Goal: Transaction & Acquisition: Obtain resource

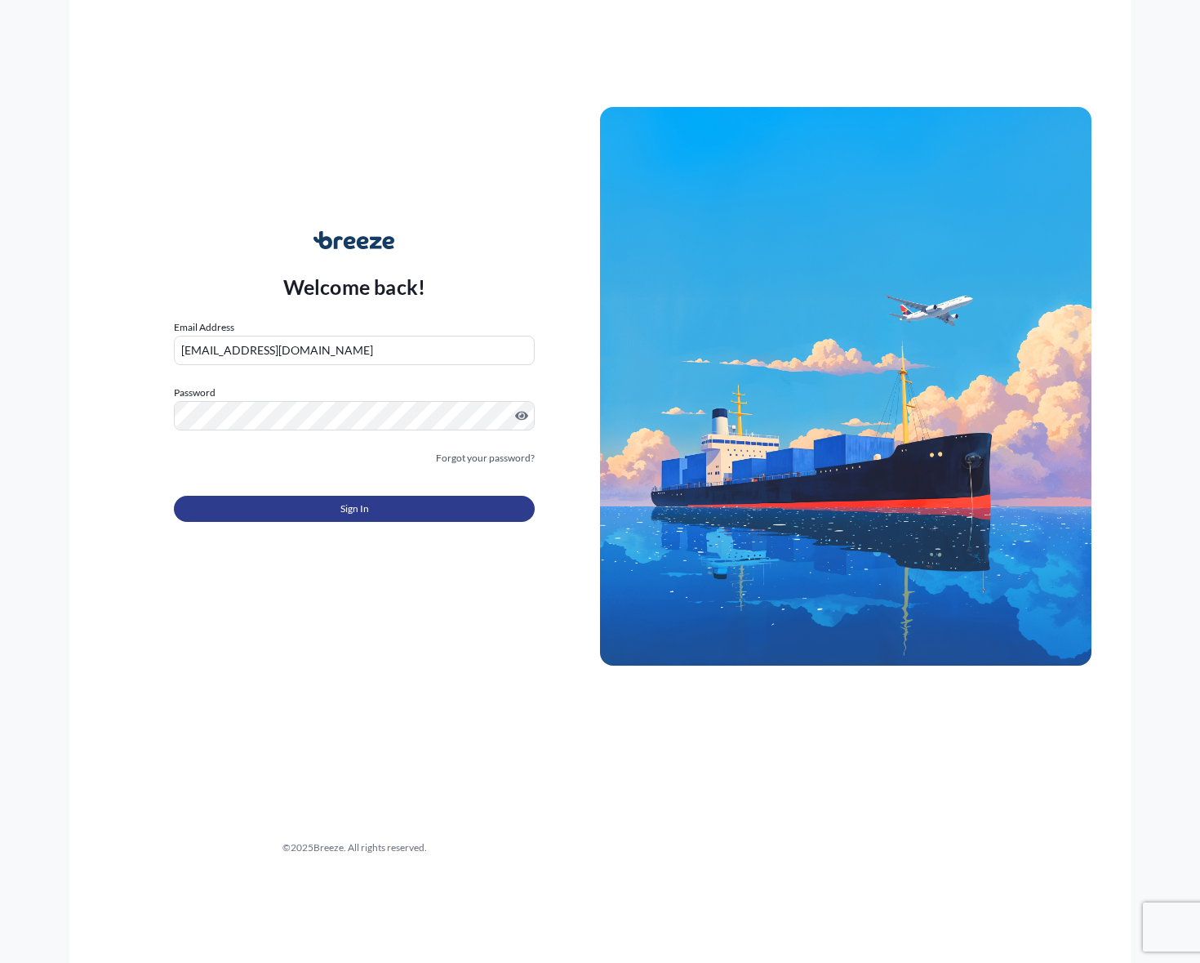
click at [327, 505] on button "Sign In" at bounding box center [354, 509] width 361 height 26
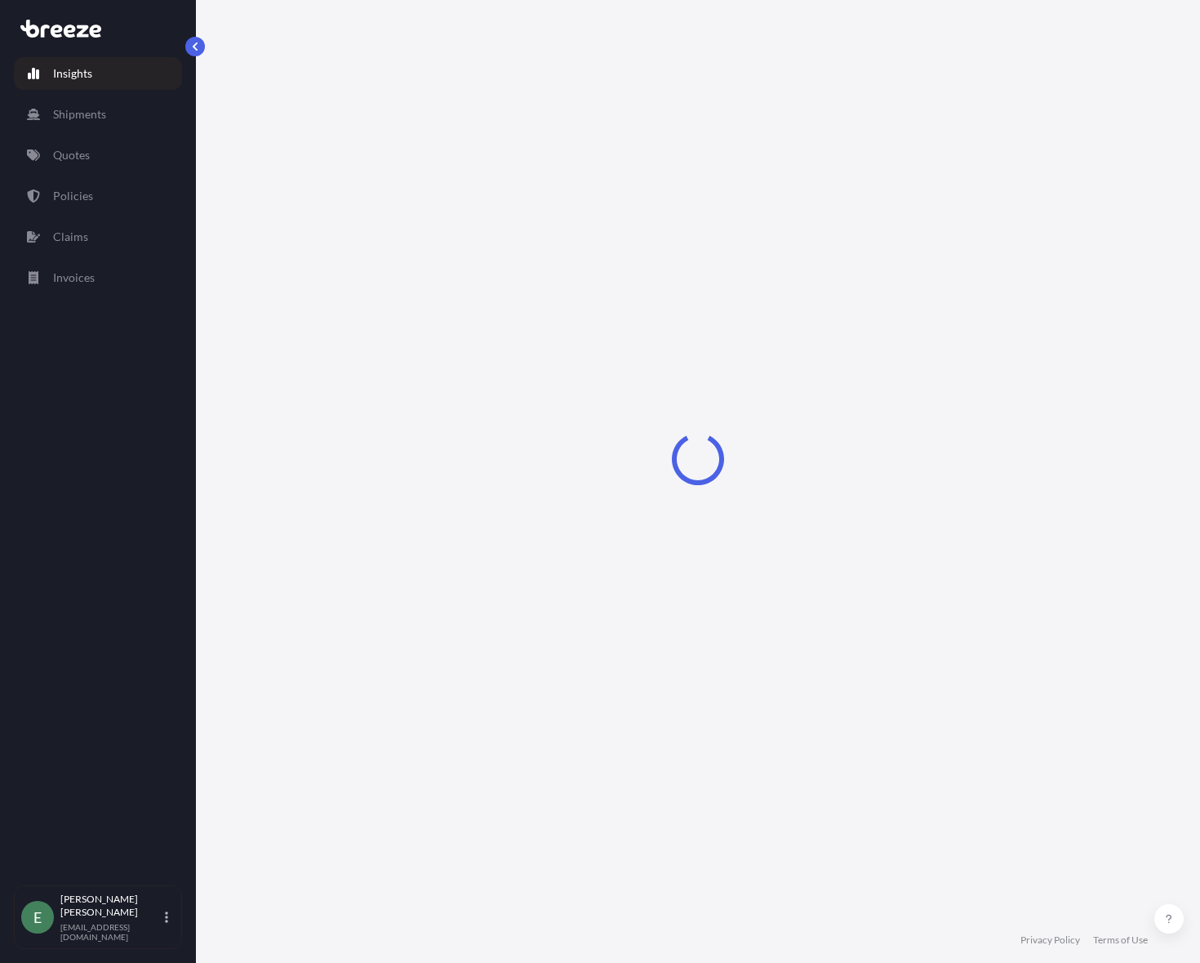
select select "2025"
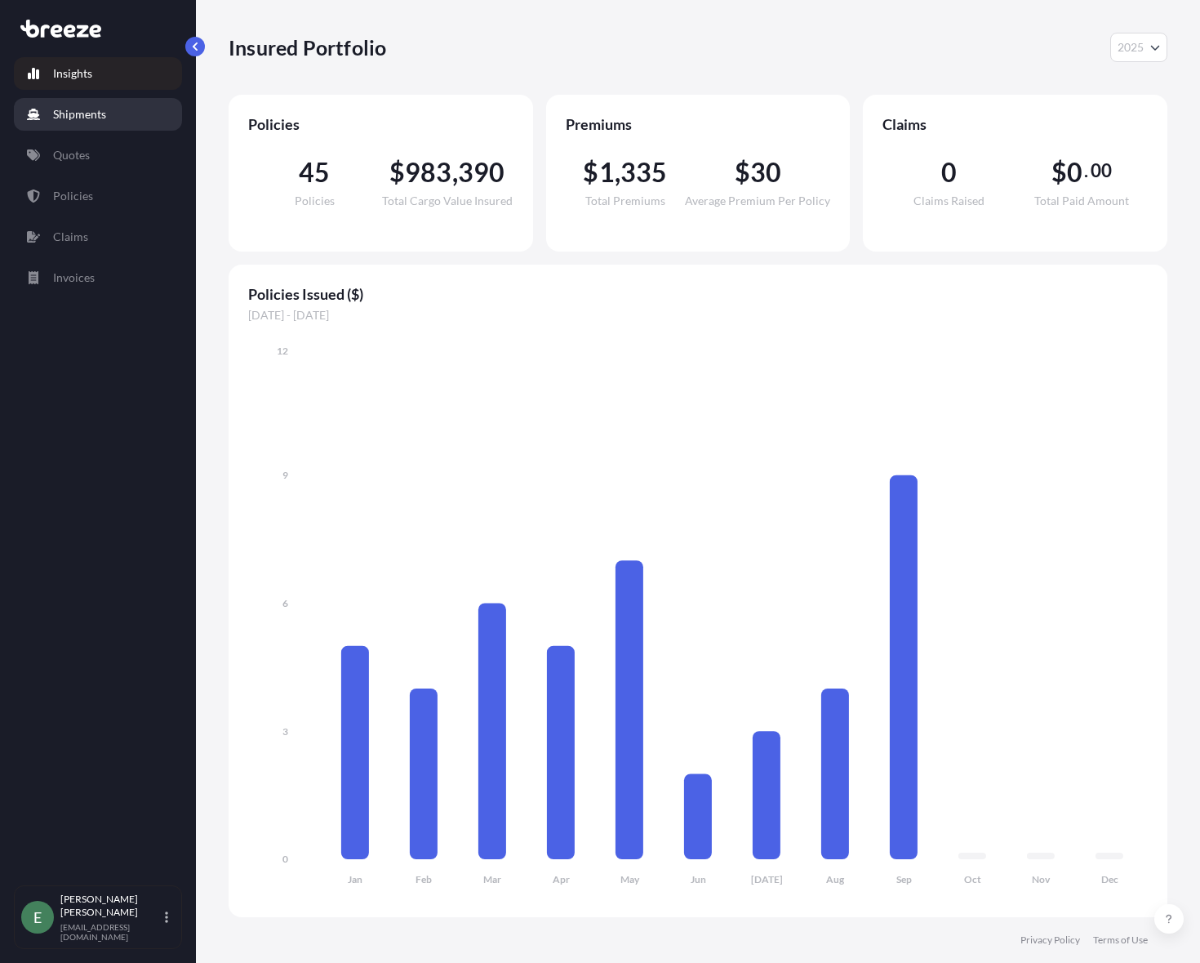
click at [78, 115] on p "Shipments" at bounding box center [79, 114] width 53 height 16
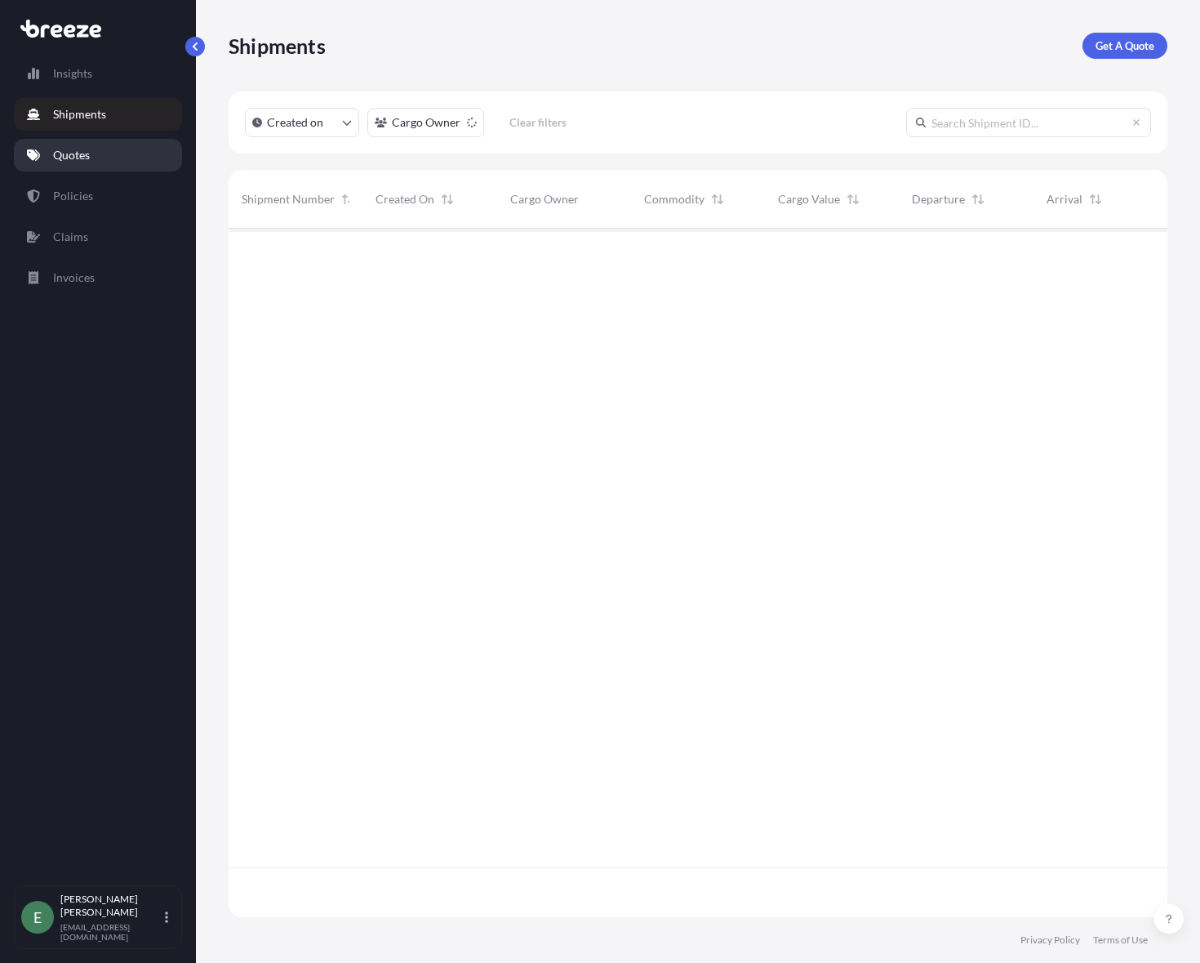
scroll to position [735, 927]
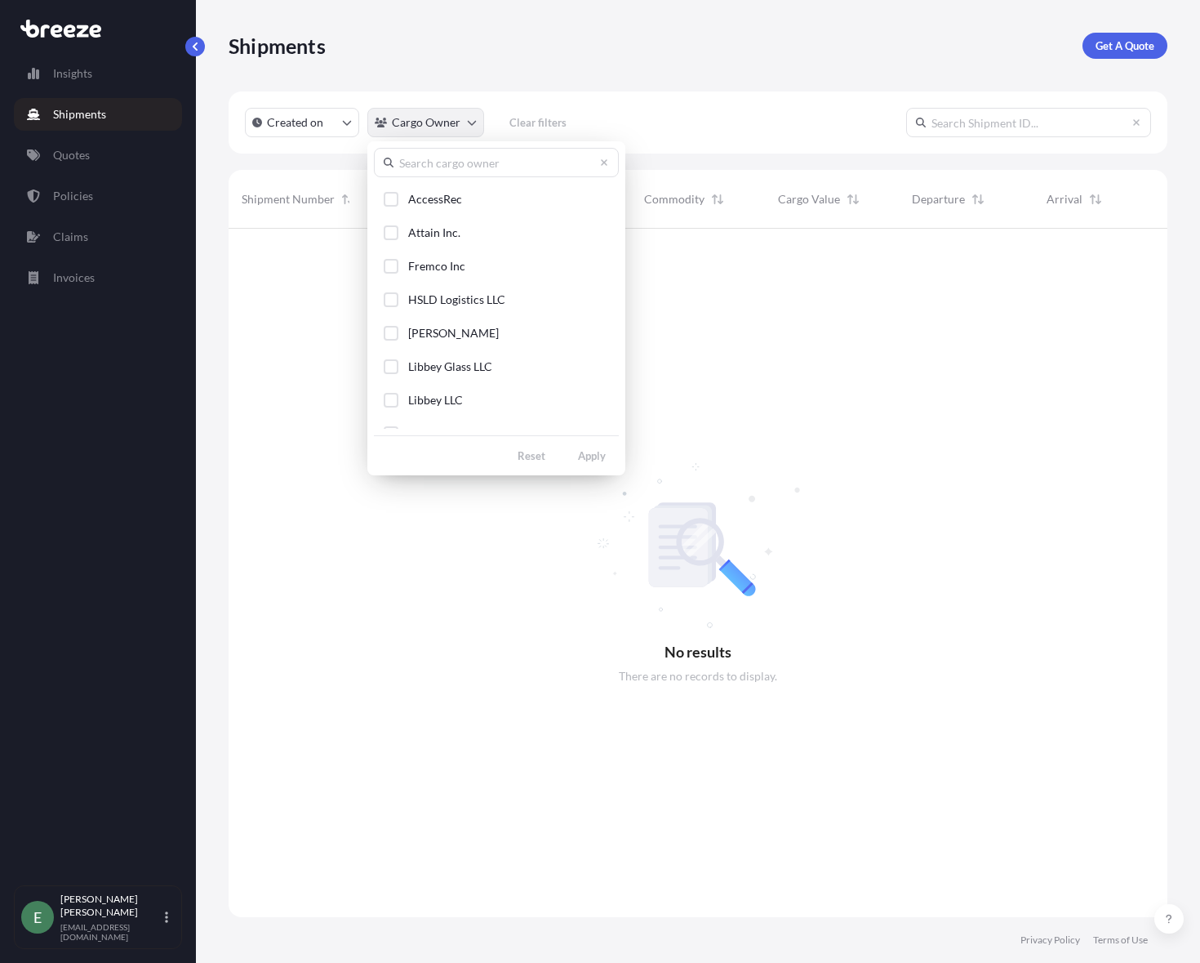
click at [456, 127] on html "Insights Shipments Quotes Policies Claims Invoices E [PERSON_NAME] [EMAIL_ADDRE…" at bounding box center [600, 481] width 1200 height 963
click at [430, 189] on button "AccessRec" at bounding box center [496, 199] width 245 height 30
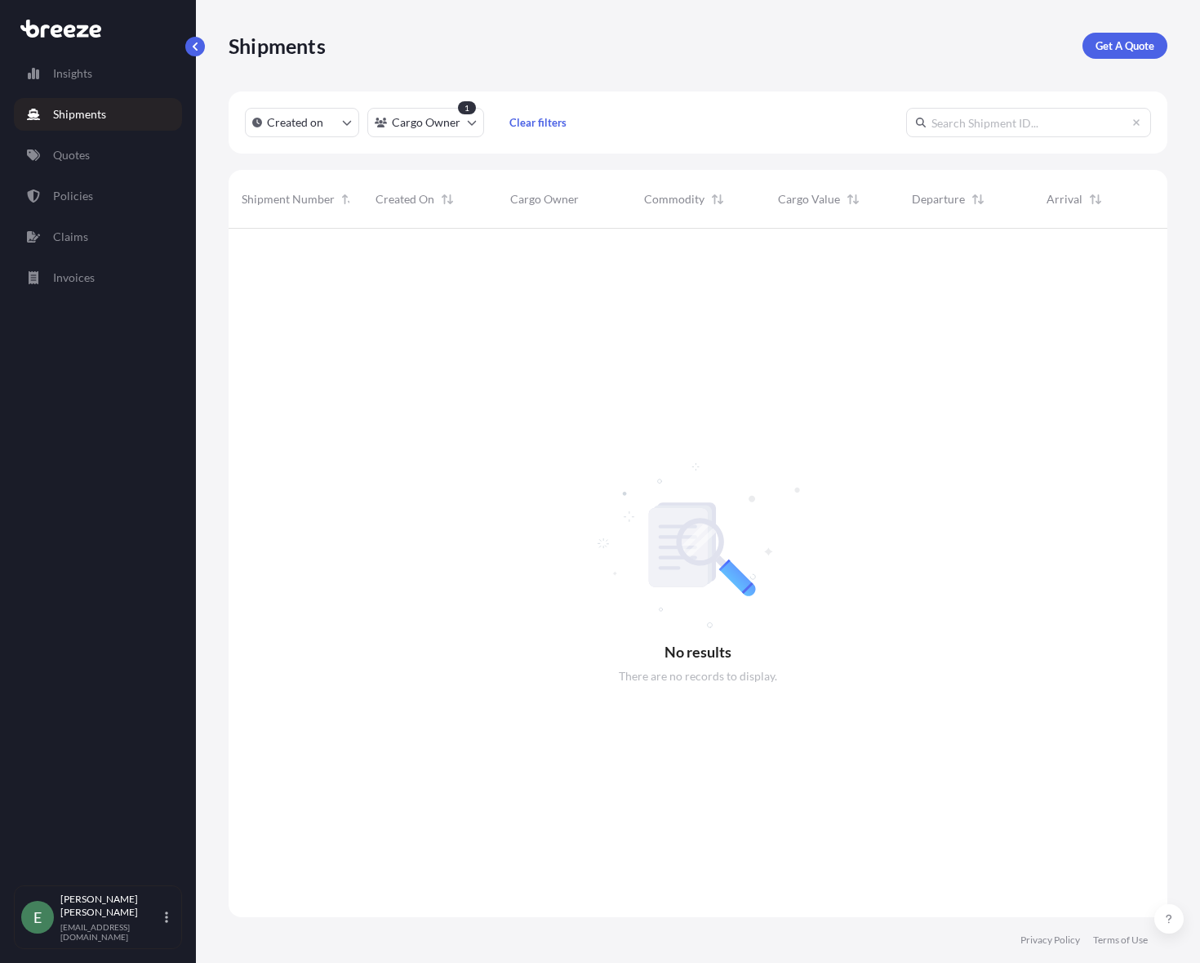
scroll to position [735, 927]
click at [83, 187] on link "Policies" at bounding box center [98, 196] width 168 height 33
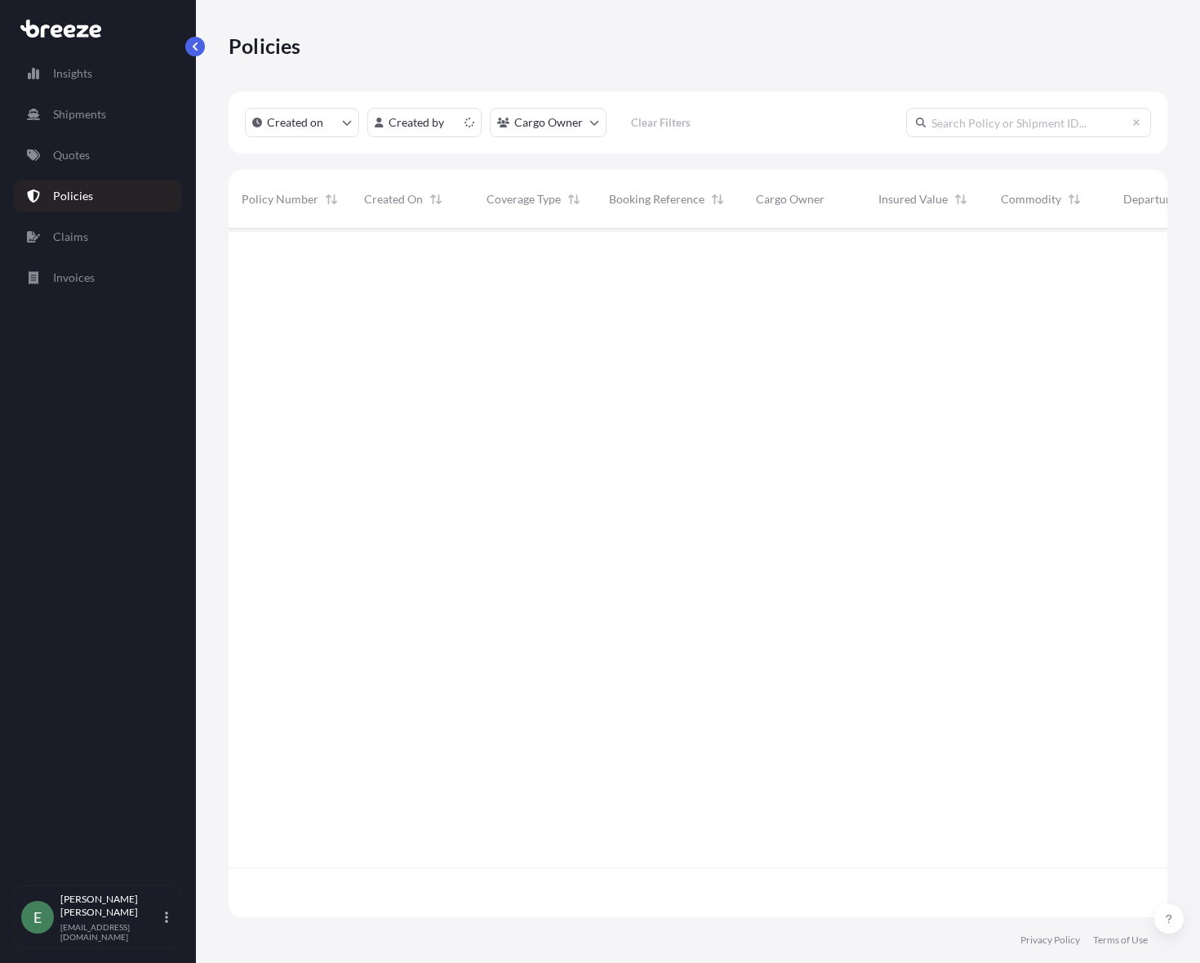
scroll to position [685, 927]
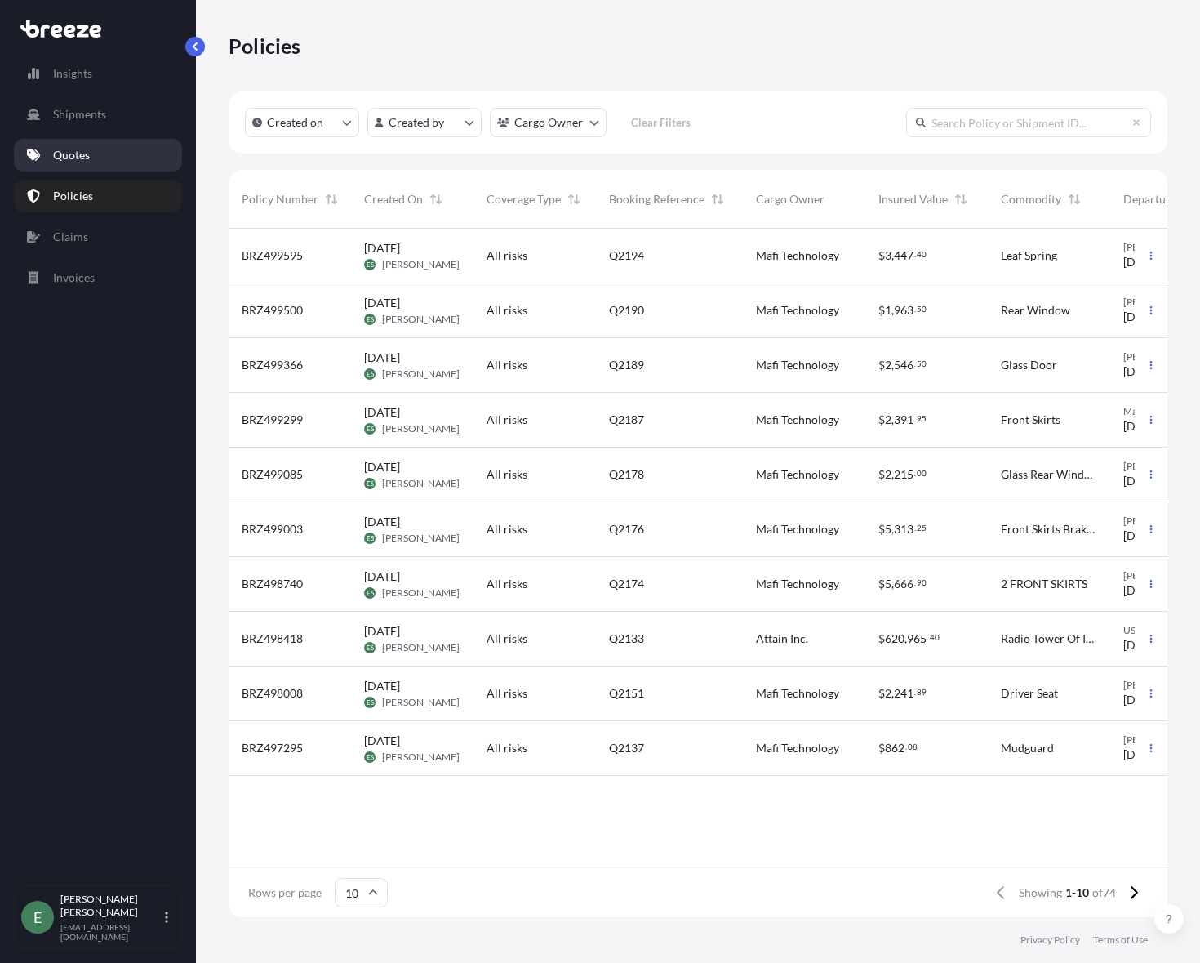
click at [91, 161] on link "Quotes" at bounding box center [98, 155] width 168 height 33
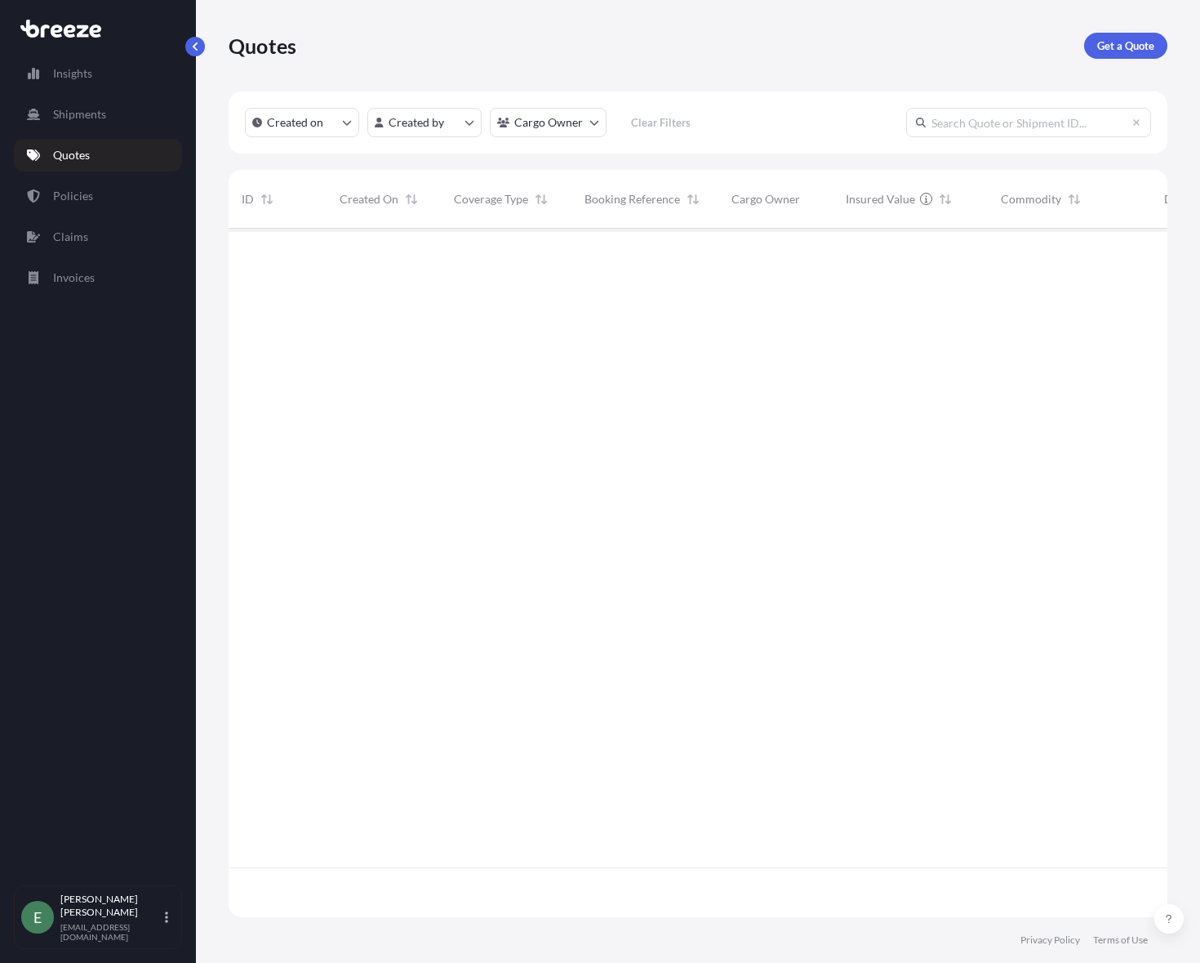
scroll to position [685, 927]
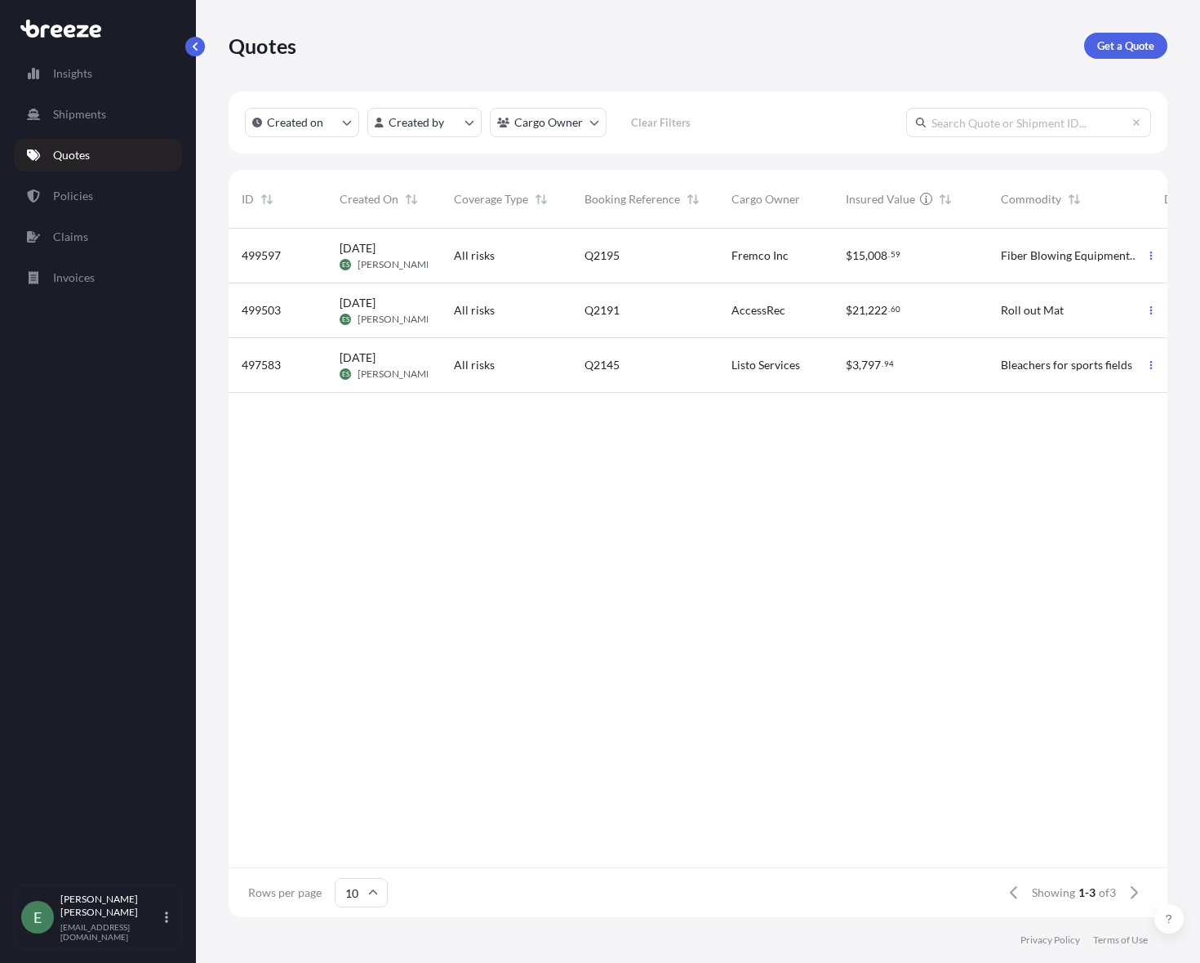
click at [985, 320] on div "$ 21 , 222 . 60" at bounding box center [910, 310] width 155 height 55
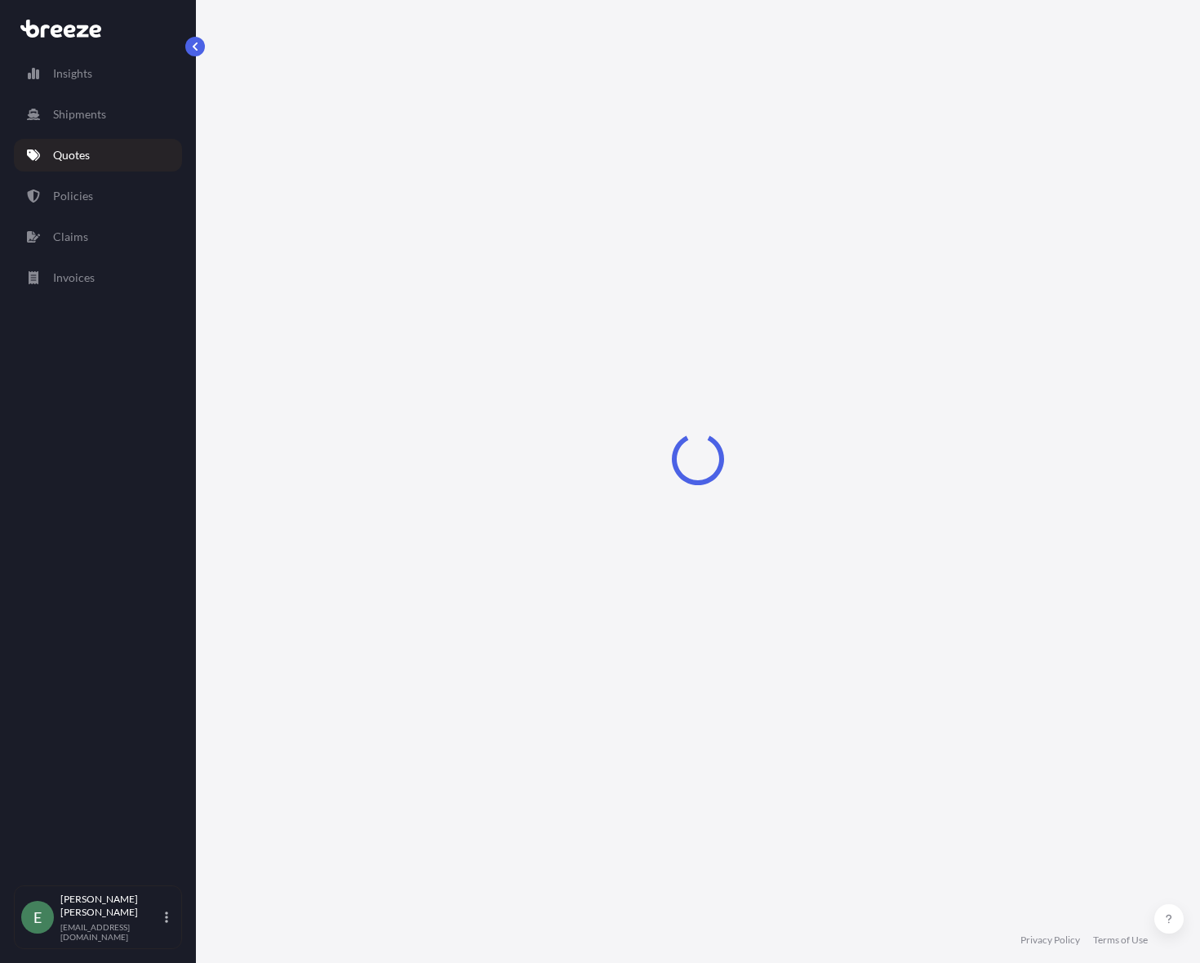
select select "Road"
select select "Sea"
select select "Road"
select select "1"
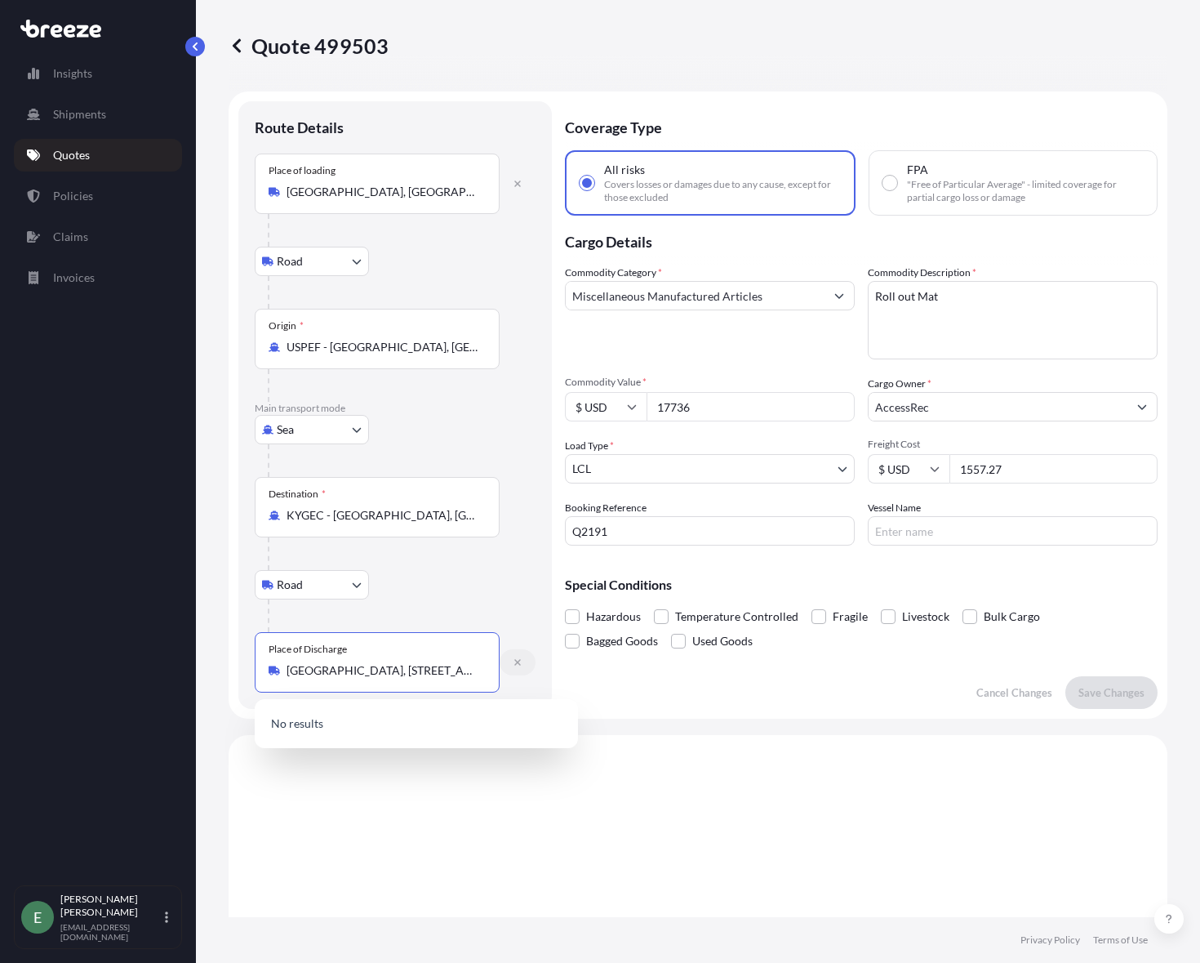
scroll to position [0, 39]
drag, startPoint x: 289, startPoint y: 670, endPoint x: 559, endPoint y: 662, distance: 269.6
click at [559, 662] on form "Route Details Place of loading [GEOGRAPHIC_DATA] Road Road Rail Origin * USPEF …" at bounding box center [698, 404] width 939 height 627
click at [478, 673] on input "[GEOGRAPHIC_DATA], [STREET_ADDRESS]" at bounding box center [383, 670] width 193 height 16
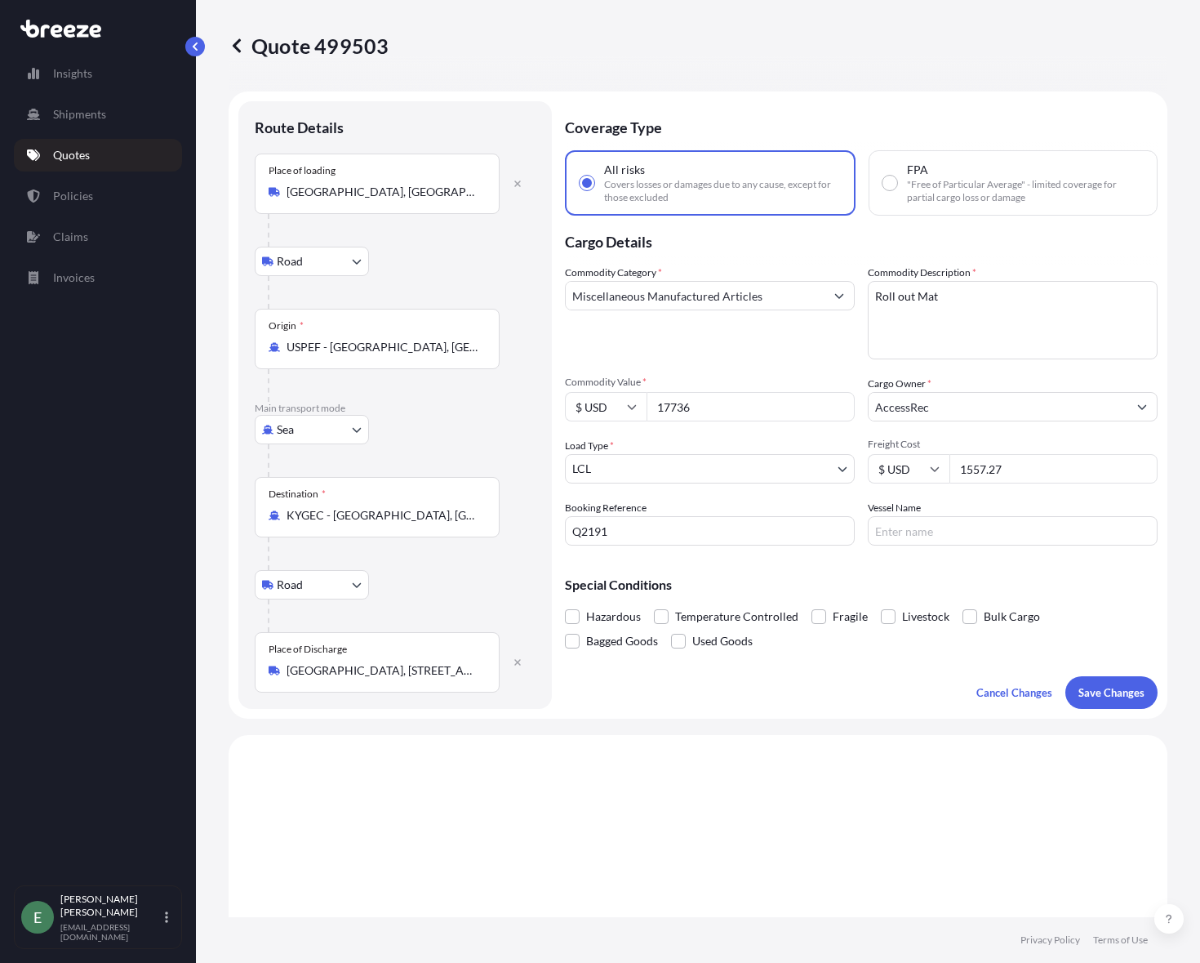
drag, startPoint x: 479, startPoint y: 670, endPoint x: 345, endPoint y: 670, distance: 133.9
click at [345, 670] on div "[GEOGRAPHIC_DATA], [STREET_ADDRESS]" at bounding box center [377, 670] width 217 height 16
click at [345, 670] on input "[GEOGRAPHIC_DATA], [STREET_ADDRESS]" at bounding box center [383, 670] width 193 height 16
drag, startPoint x: 478, startPoint y: 670, endPoint x: 243, endPoint y: 671, distance: 235.2
click at [243, 671] on div "Route Details Place of loading [GEOGRAPHIC_DATA] Rail Origin * USPEF - [GEOGRAP…" at bounding box center [395, 404] width 314 height 607
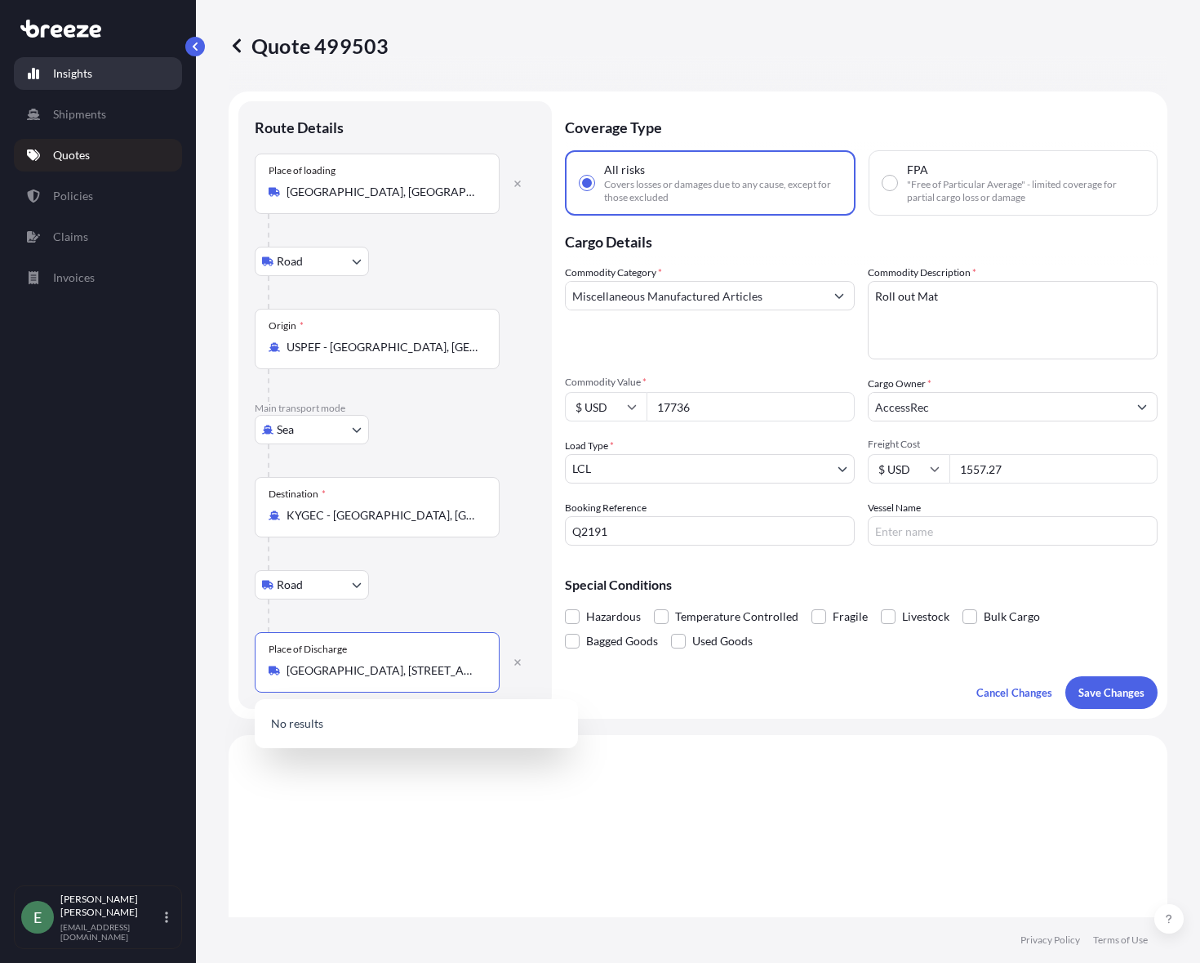
click at [73, 69] on p "Insights" at bounding box center [72, 73] width 39 height 16
select select "2025"
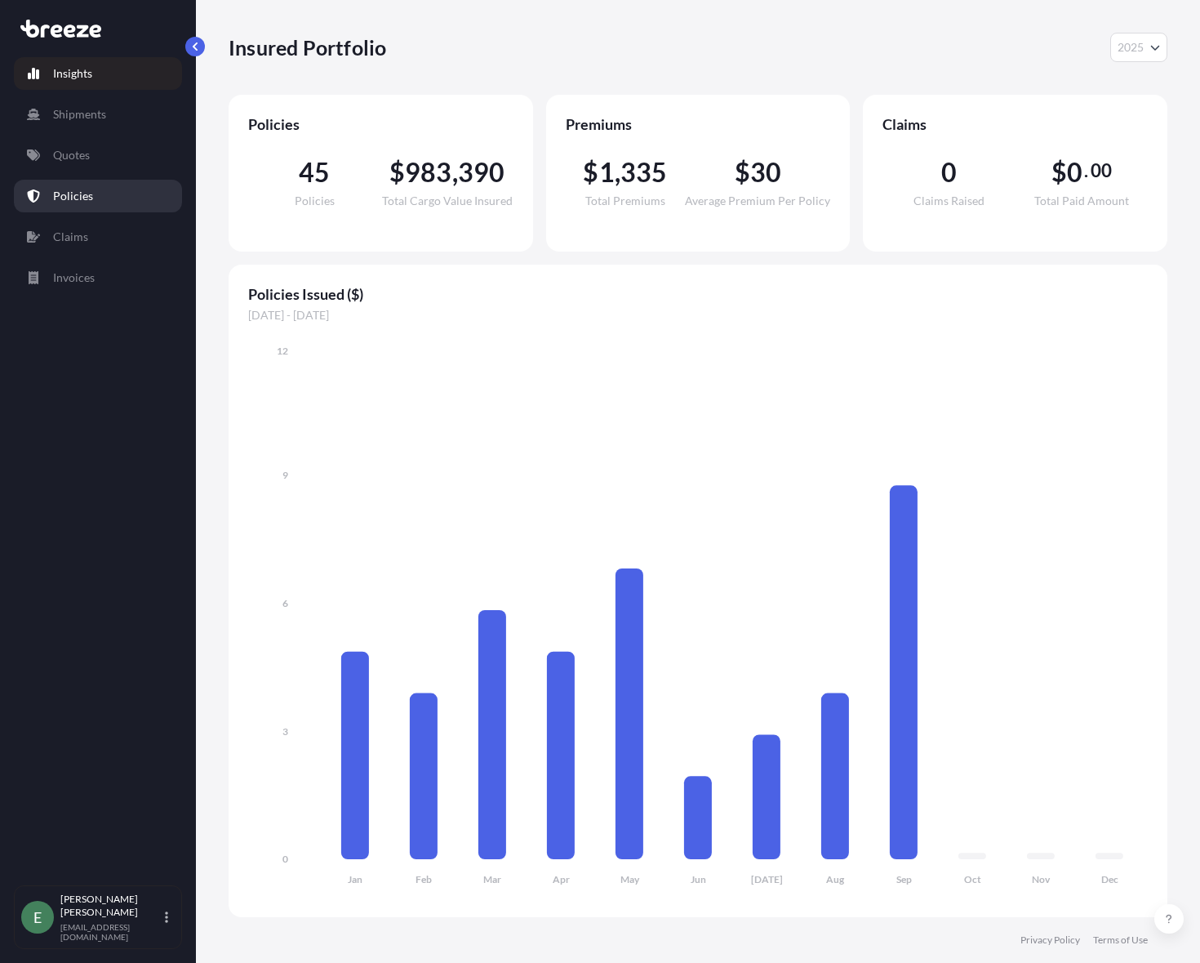
click at [73, 167] on link "Quotes" at bounding box center [98, 155] width 168 height 33
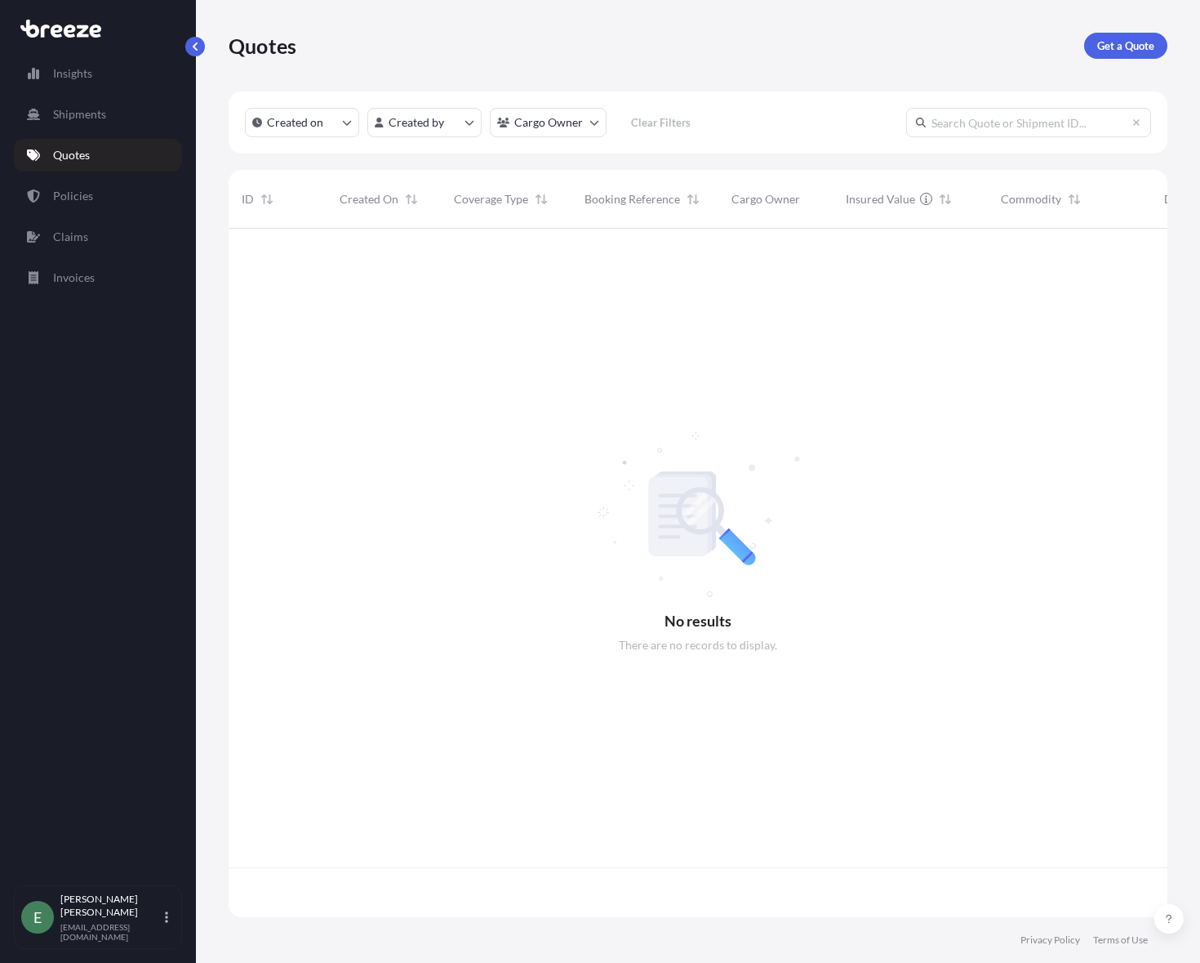
scroll to position [685, 927]
click at [1150, 51] on p "Get a Quote" at bounding box center [1125, 46] width 57 height 16
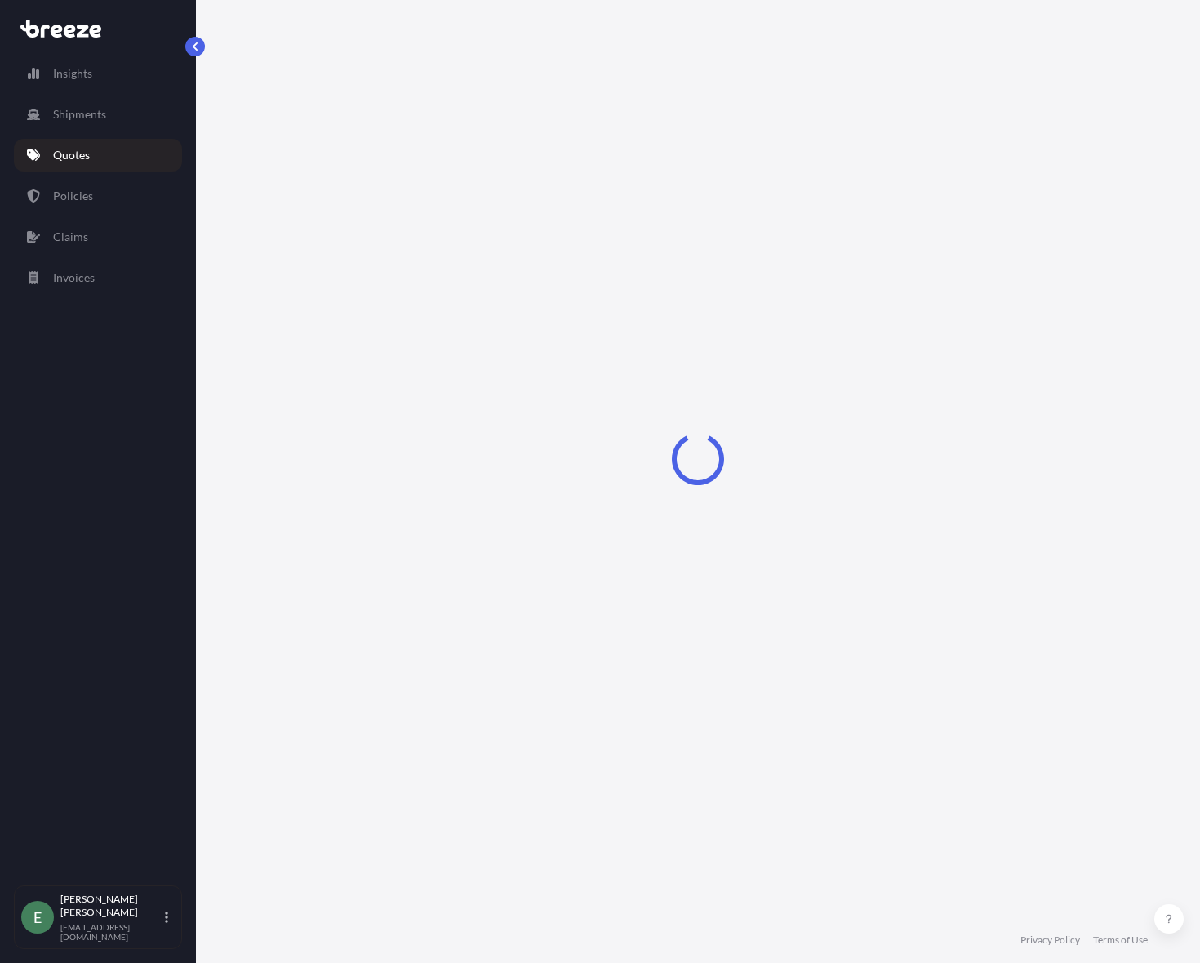
select select "Sea"
select select "1"
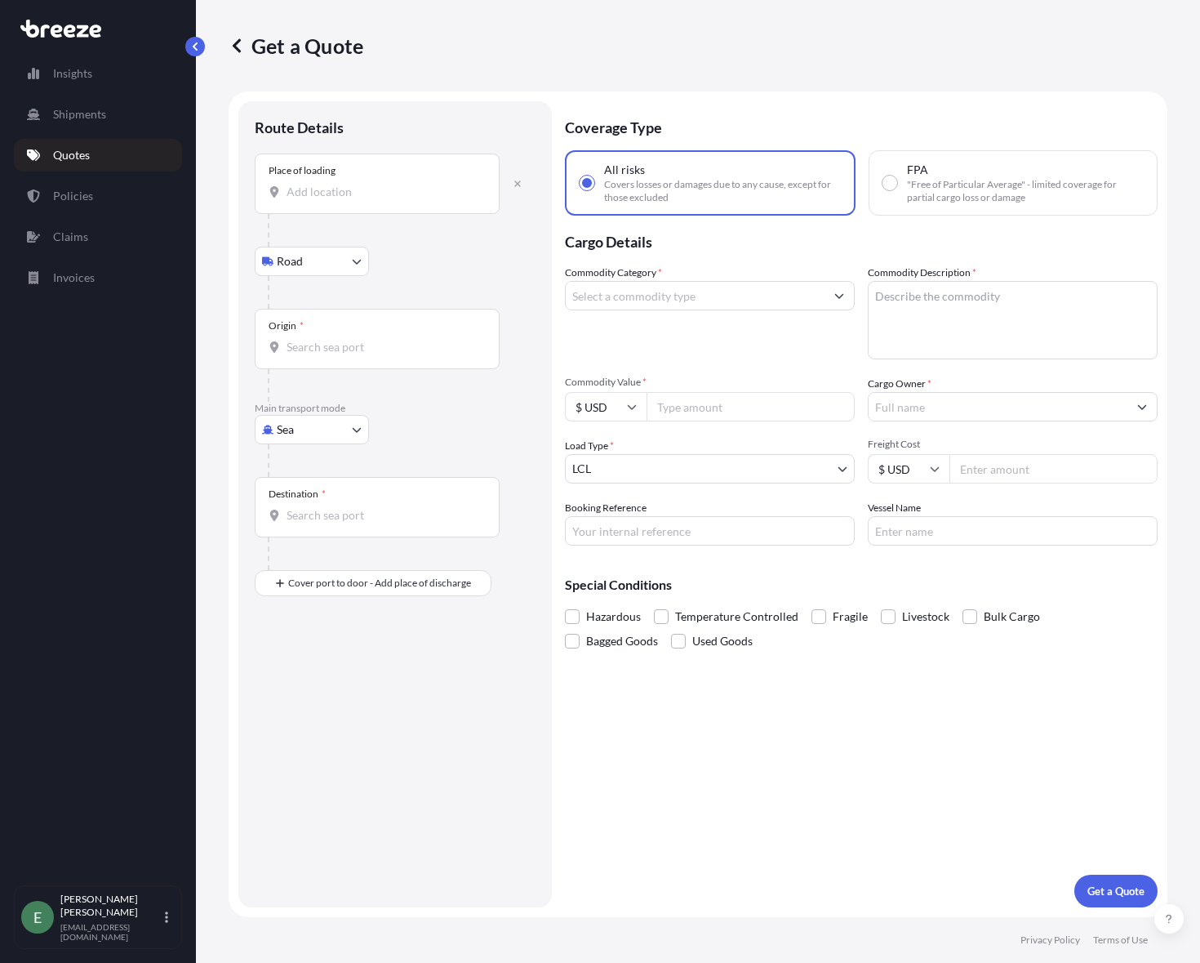
click at [316, 195] on input "Place of loading" at bounding box center [383, 192] width 193 height 16
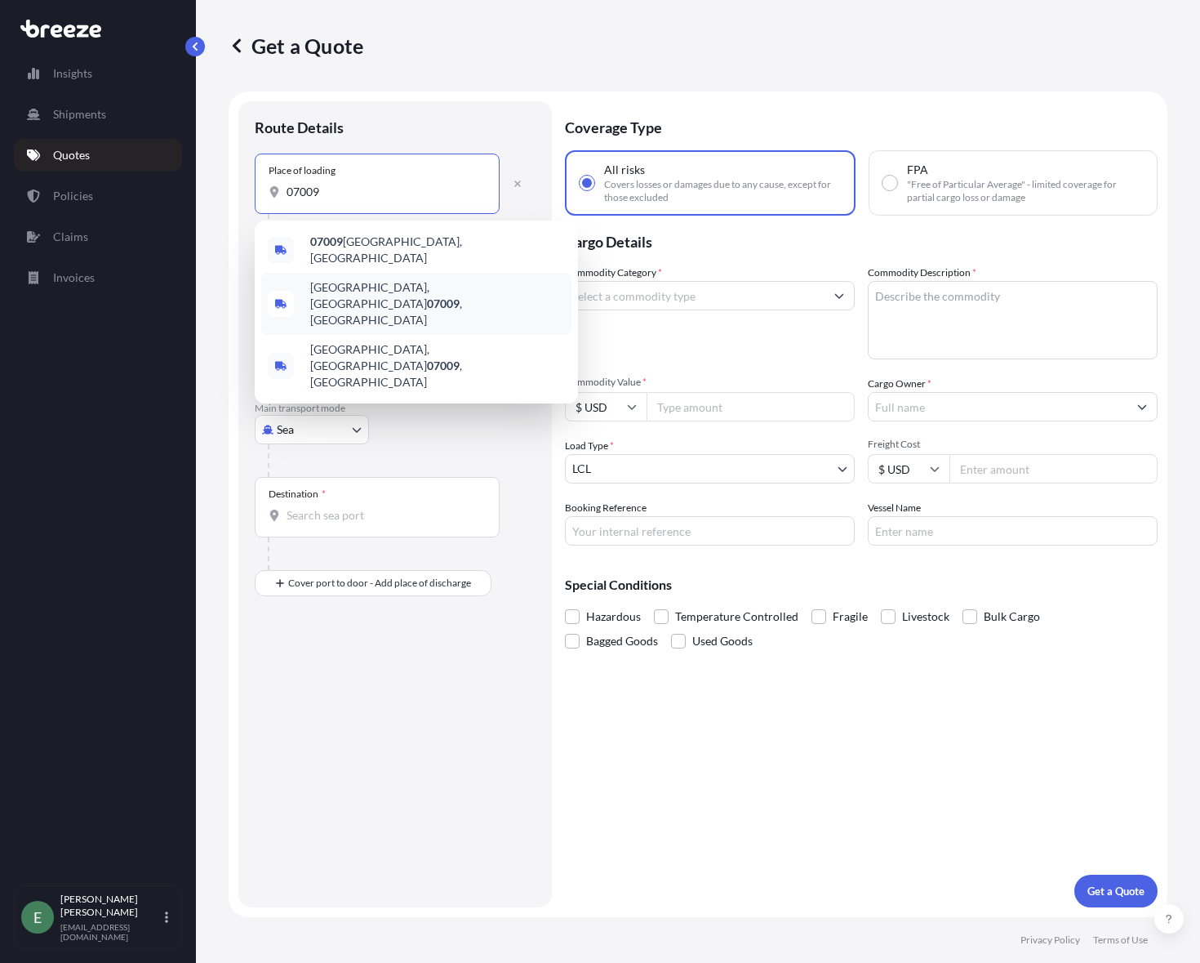
click at [280, 298] on div "Suggestions" at bounding box center [281, 304] width 26 height 26
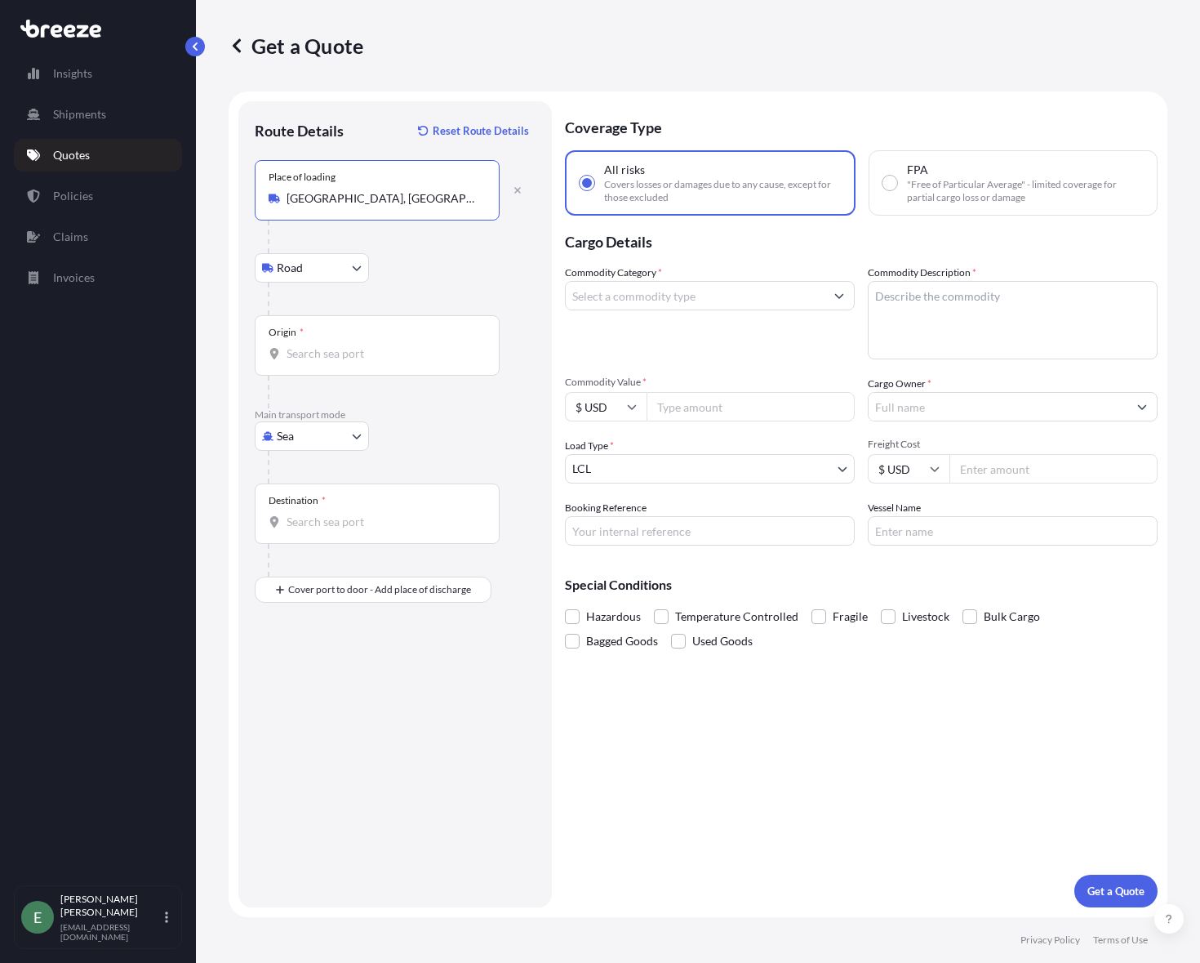
type input "[GEOGRAPHIC_DATA], [GEOGRAPHIC_DATA]"
click at [338, 358] on input "Origin *" at bounding box center [383, 353] width 193 height 16
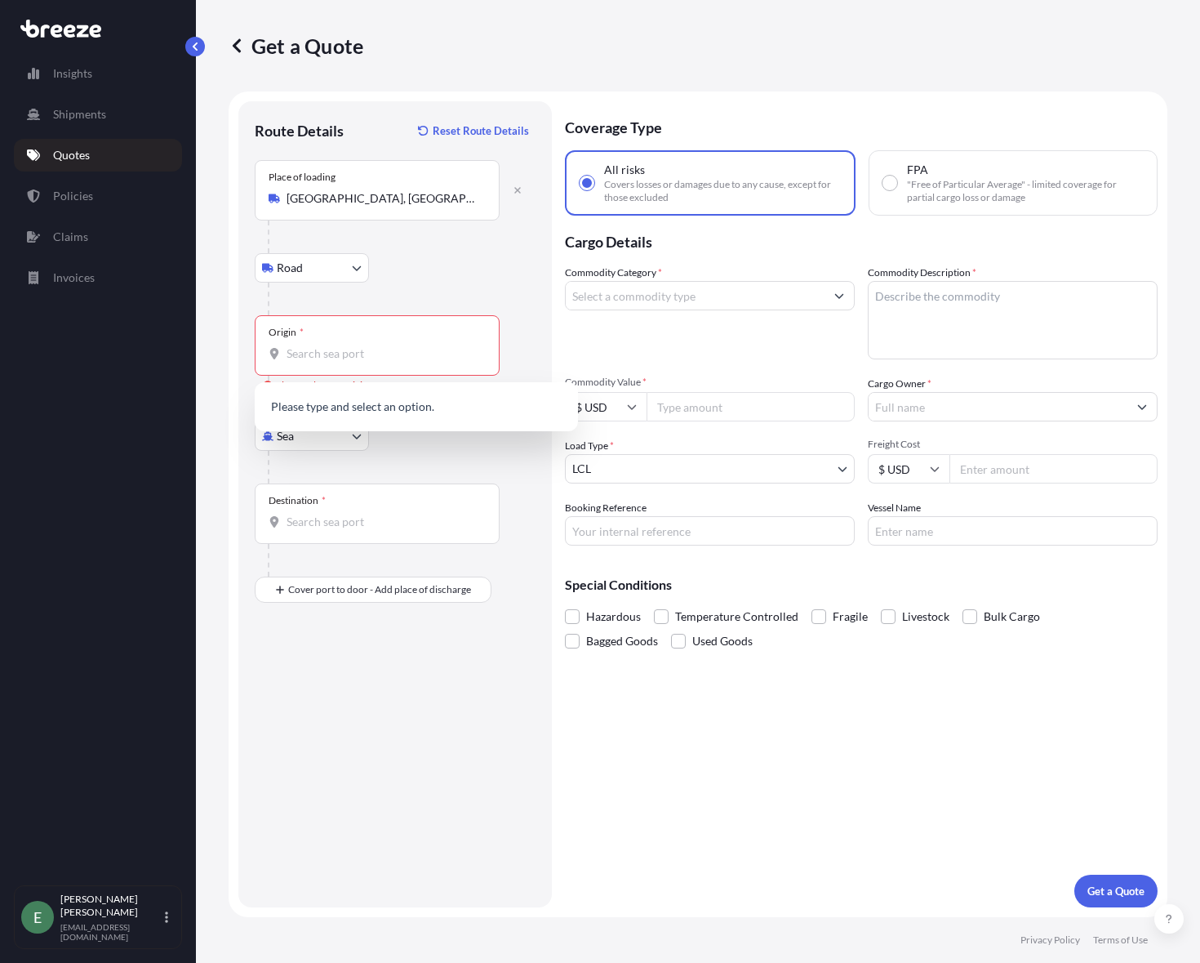
click at [335, 363] on div "Origin *" at bounding box center [377, 345] width 245 height 60
click at [335, 362] on input "Origin * Please select an origin" at bounding box center [383, 353] width 193 height 16
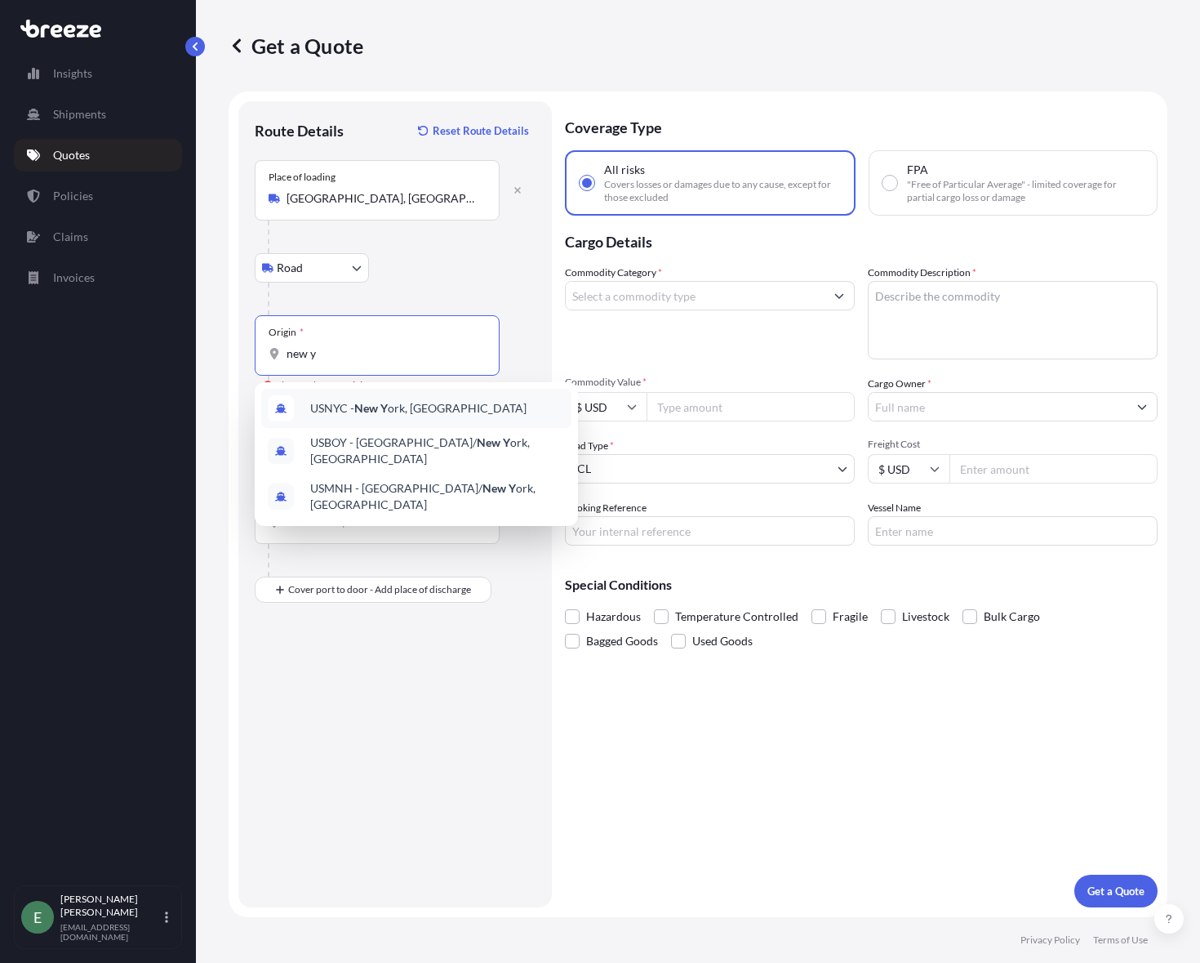
click at [394, 411] on span "USNYC - New Y ork, [GEOGRAPHIC_DATA]" at bounding box center [418, 408] width 216 height 16
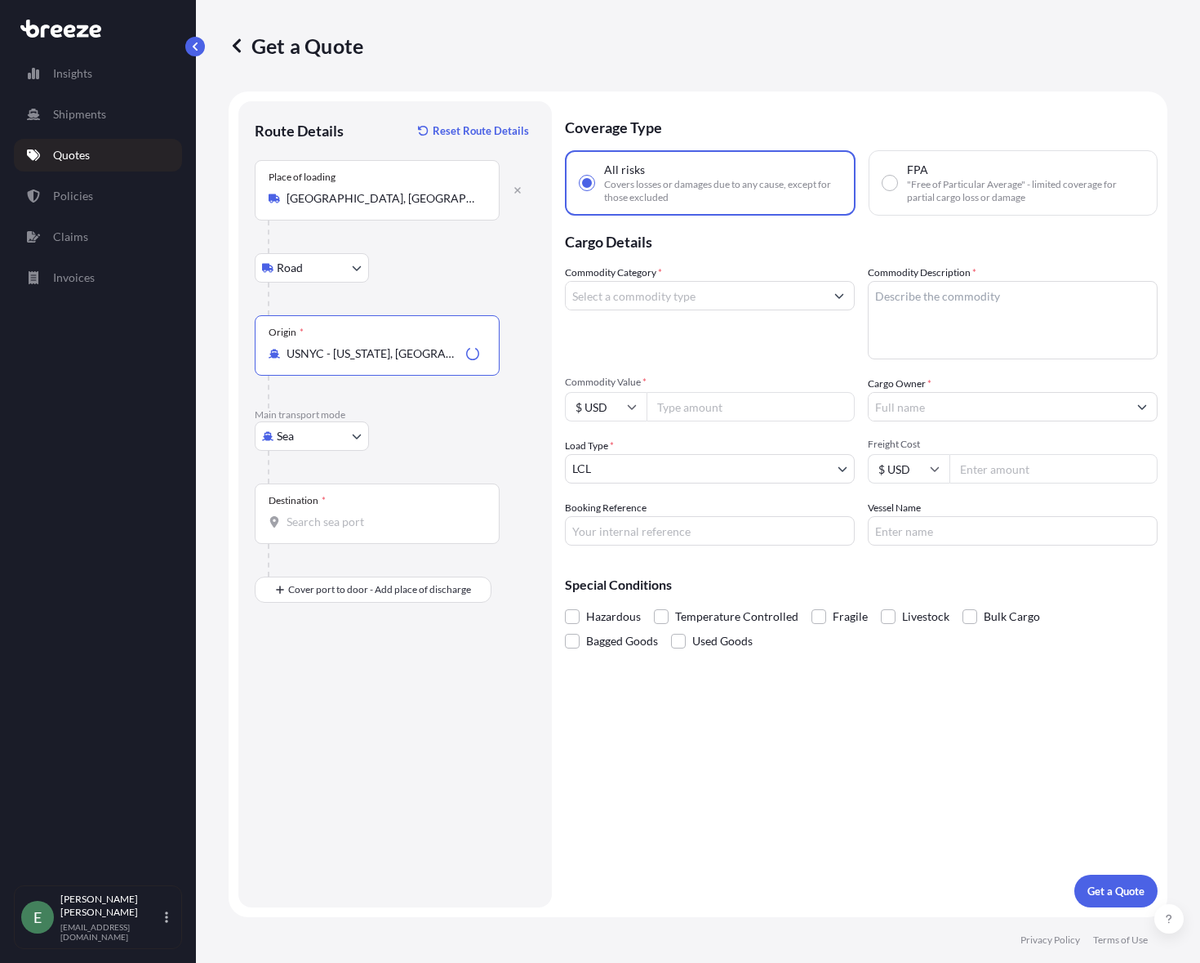
type input "USNYC - [US_STATE], [GEOGRAPHIC_DATA]"
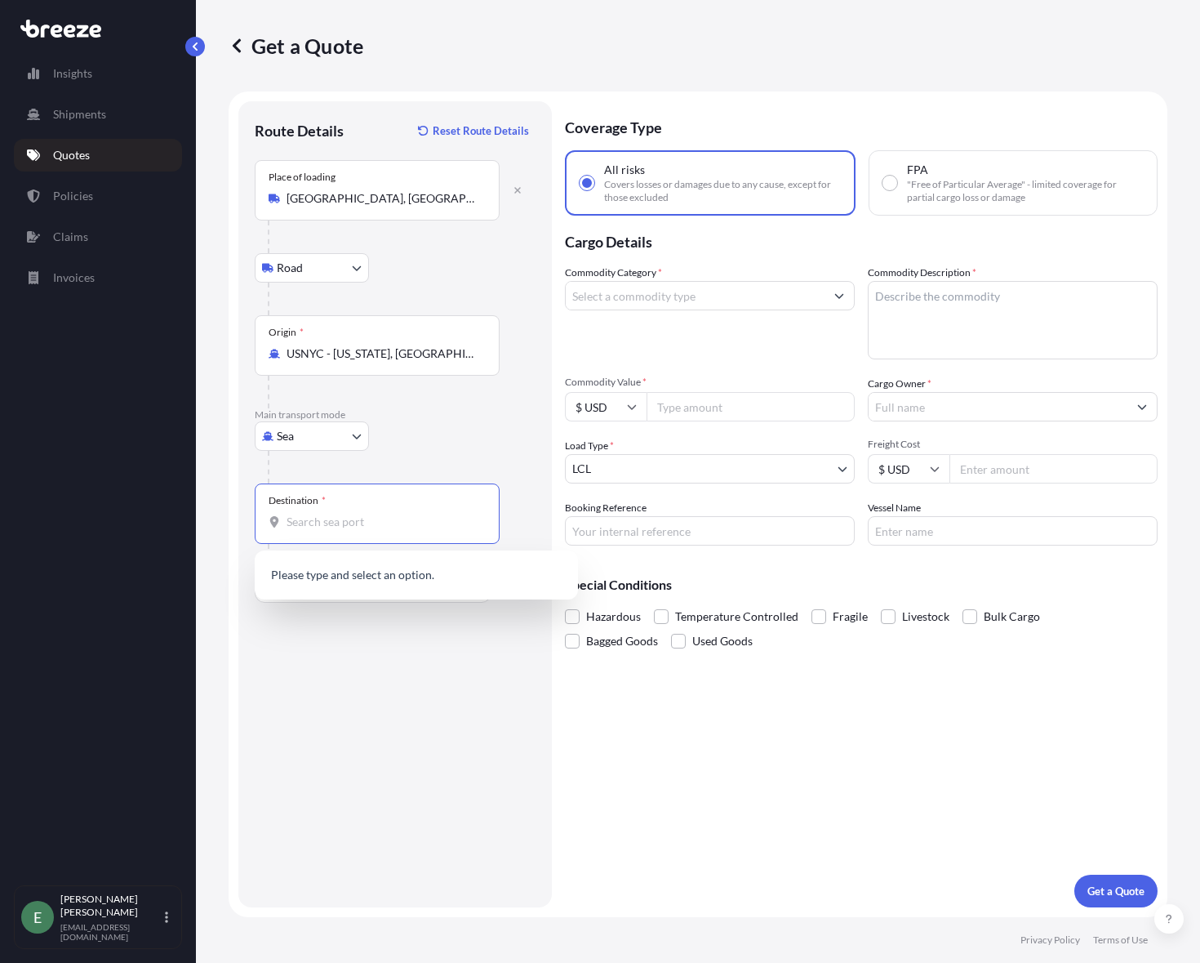
click at [381, 517] on input "Destination *" at bounding box center [383, 522] width 193 height 16
drag, startPoint x: 326, startPoint y: 522, endPoint x: 314, endPoint y: 523, distance: 12.3
click at [314, 523] on input "Destination *" at bounding box center [383, 522] width 193 height 16
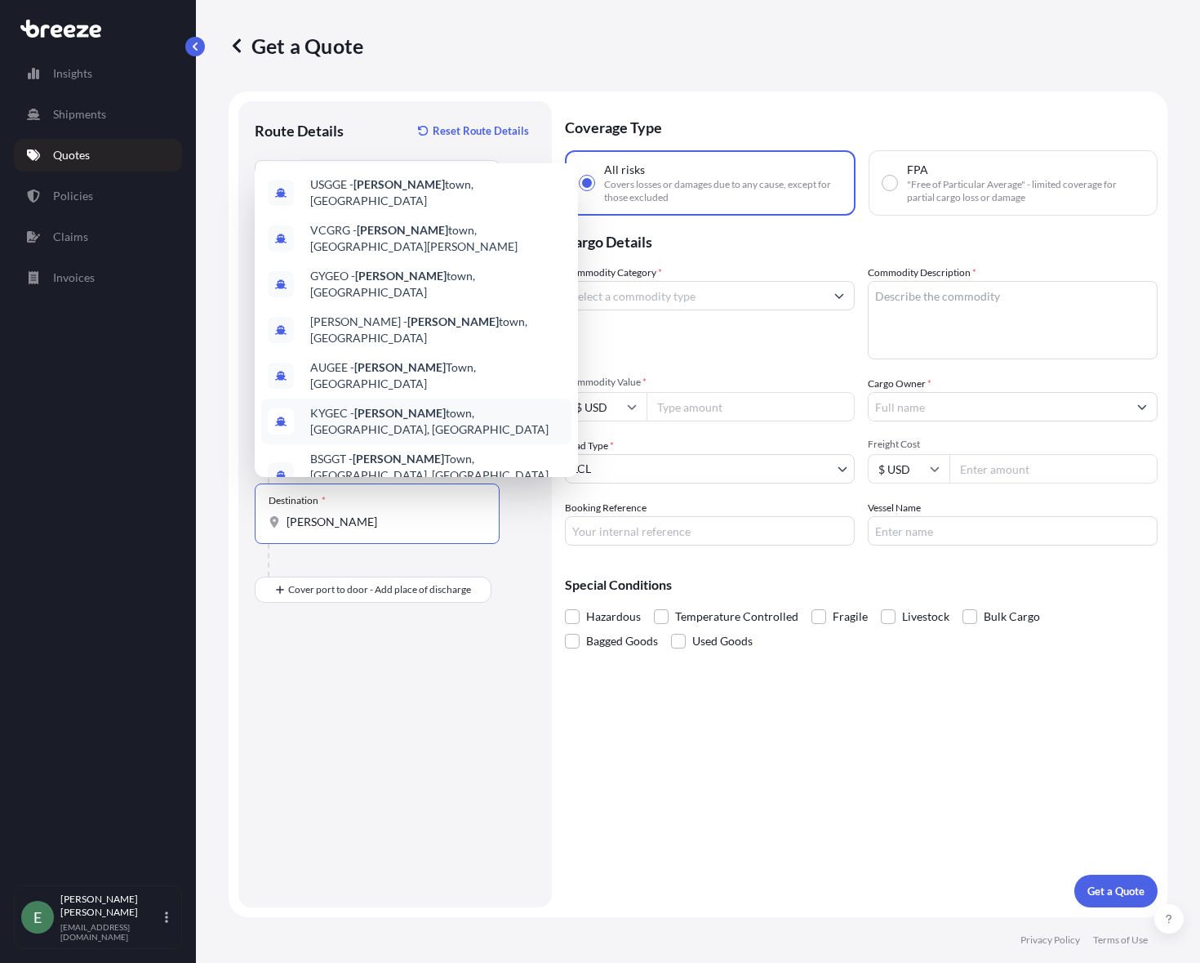
click at [397, 405] on span "KYGEC - [PERSON_NAME][GEOGRAPHIC_DATA], [GEOGRAPHIC_DATA], [GEOGRAPHIC_DATA]" at bounding box center [437, 421] width 255 height 33
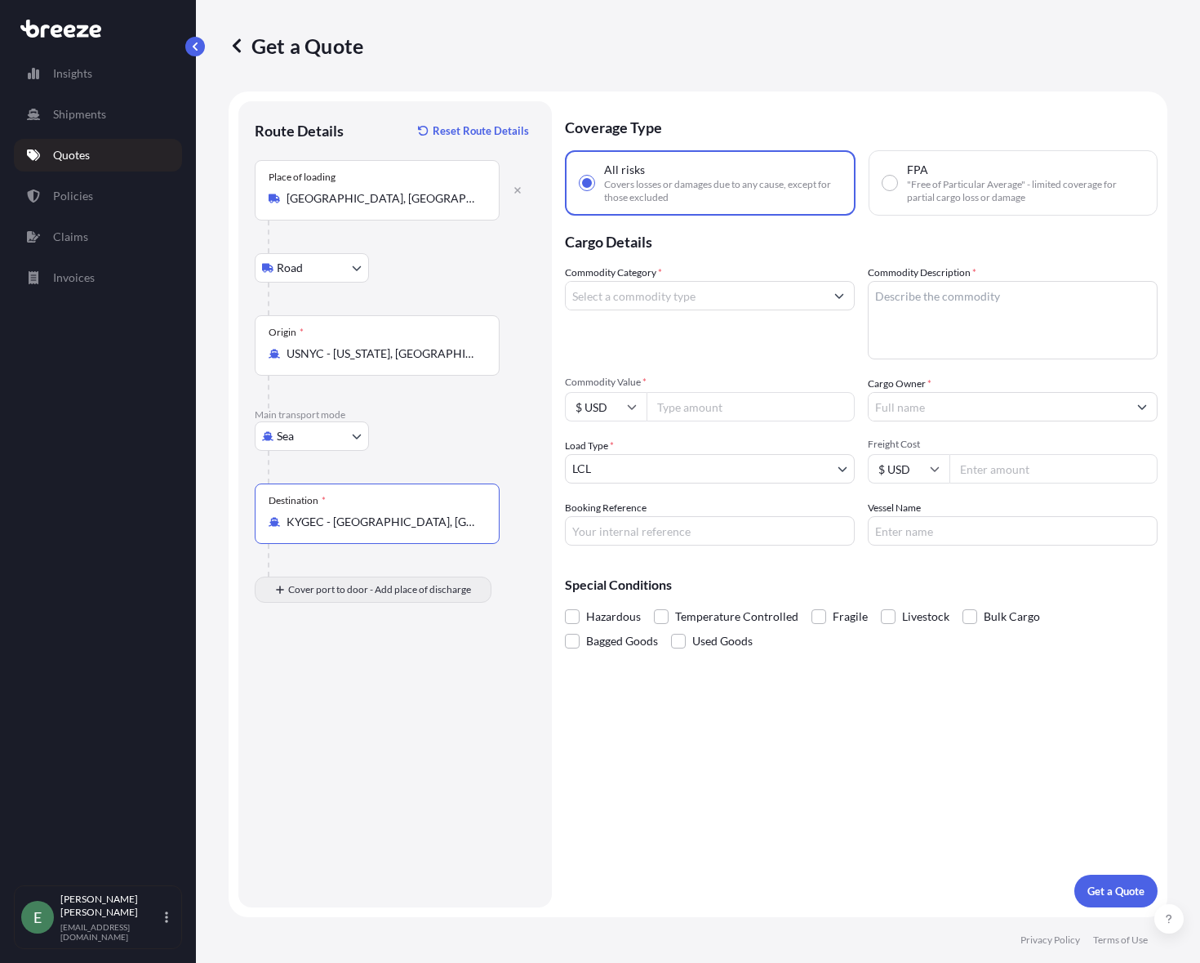
type input "KYGEC - [GEOGRAPHIC_DATA], [GEOGRAPHIC_DATA], [GEOGRAPHIC_DATA]"
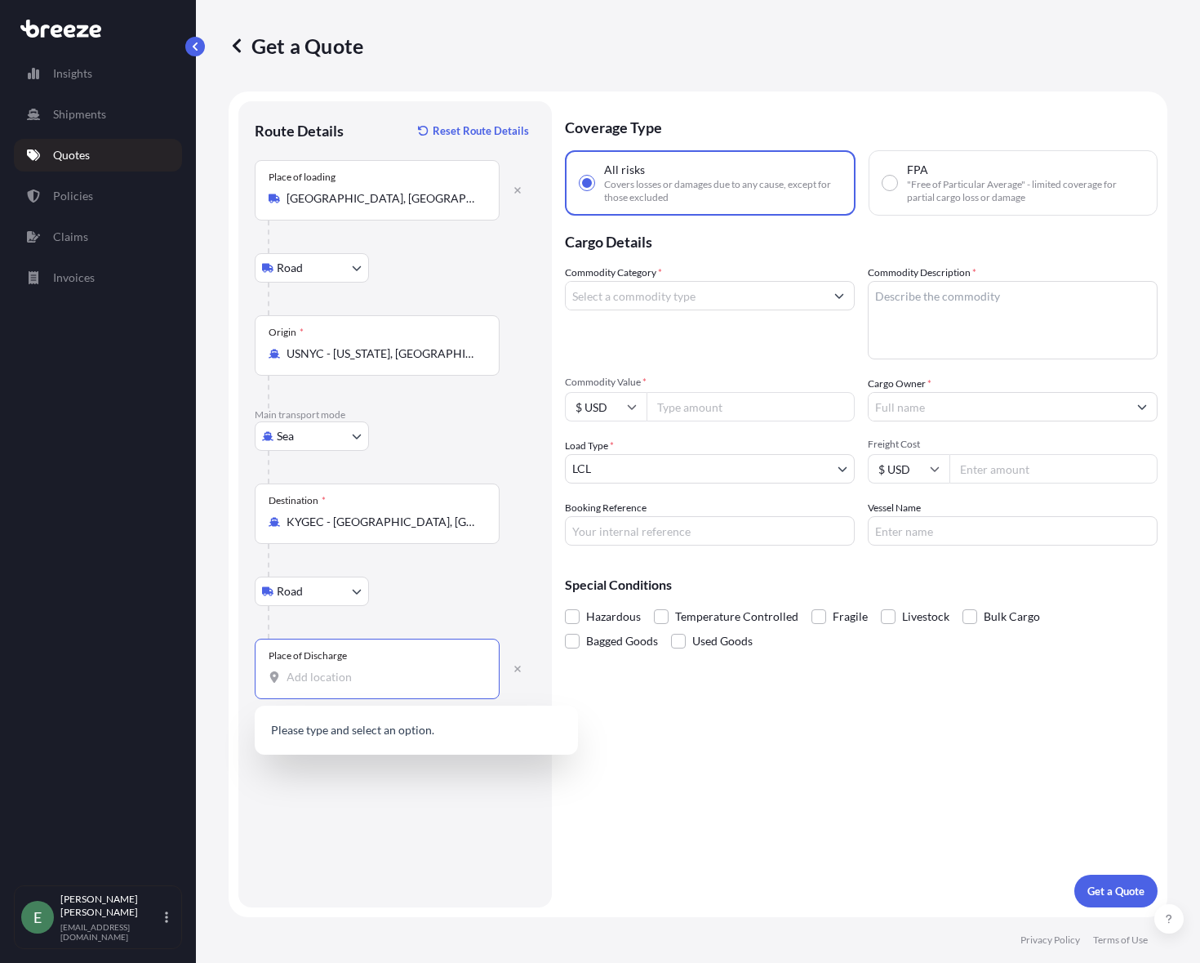
paste input "[GEOGRAPHIC_DATA], [STREET_ADDRESS]"
type input "[GEOGRAPHIC_DATA], [STREET_ADDRESS]"
click at [395, 840] on div "Route Details Reset Route Details Place of loading [GEOGRAPHIC_DATA] Rail Origi…" at bounding box center [395, 504] width 281 height 773
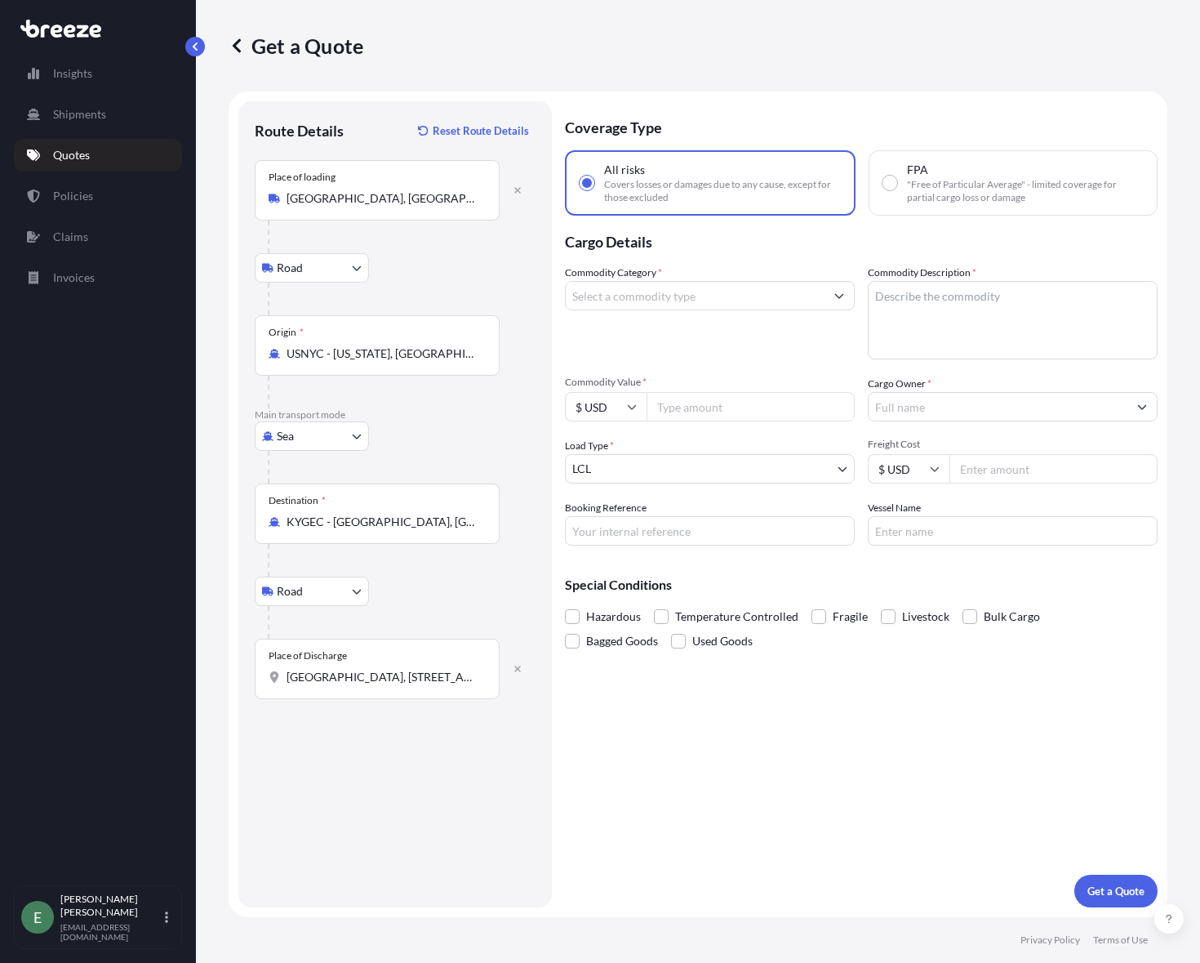
click at [701, 785] on div "Coverage Type All risks Covers losses or damages due to any cause, except for t…" at bounding box center [861, 504] width 593 height 806
click at [651, 302] on input "Commodity Category *" at bounding box center [695, 295] width 259 height 29
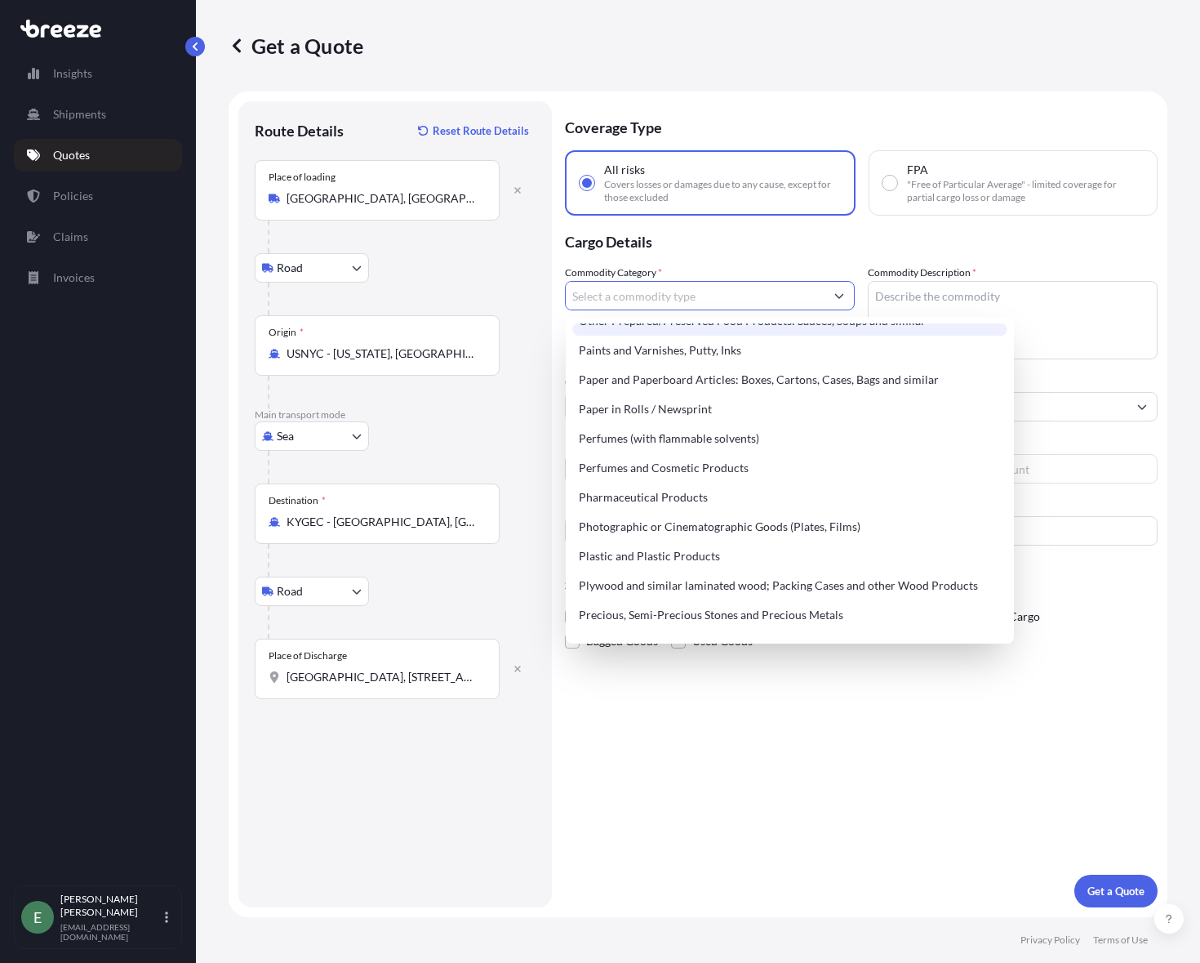
scroll to position [2858, 0]
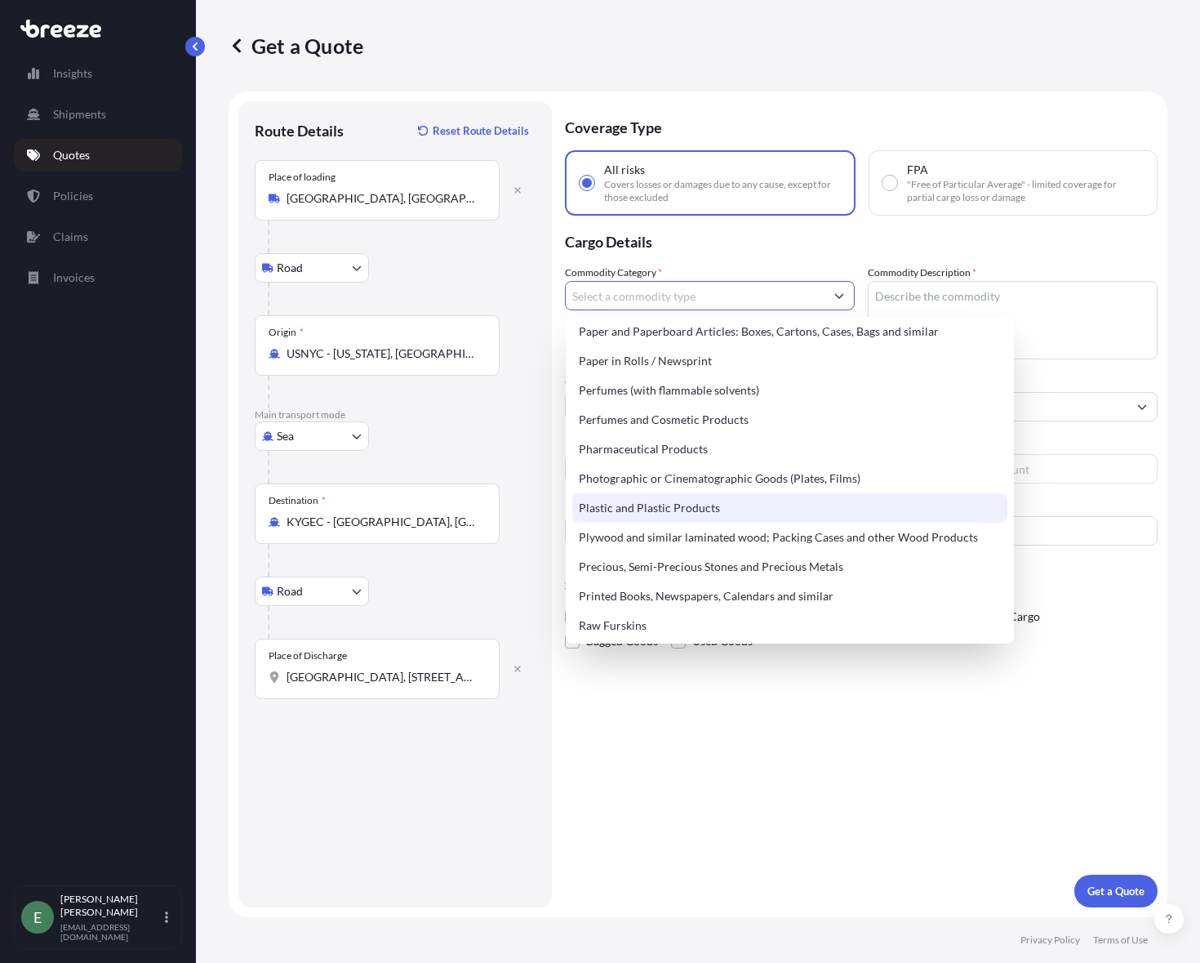
click at [710, 511] on div "Plastic and Plastic Products" at bounding box center [789, 507] width 435 height 29
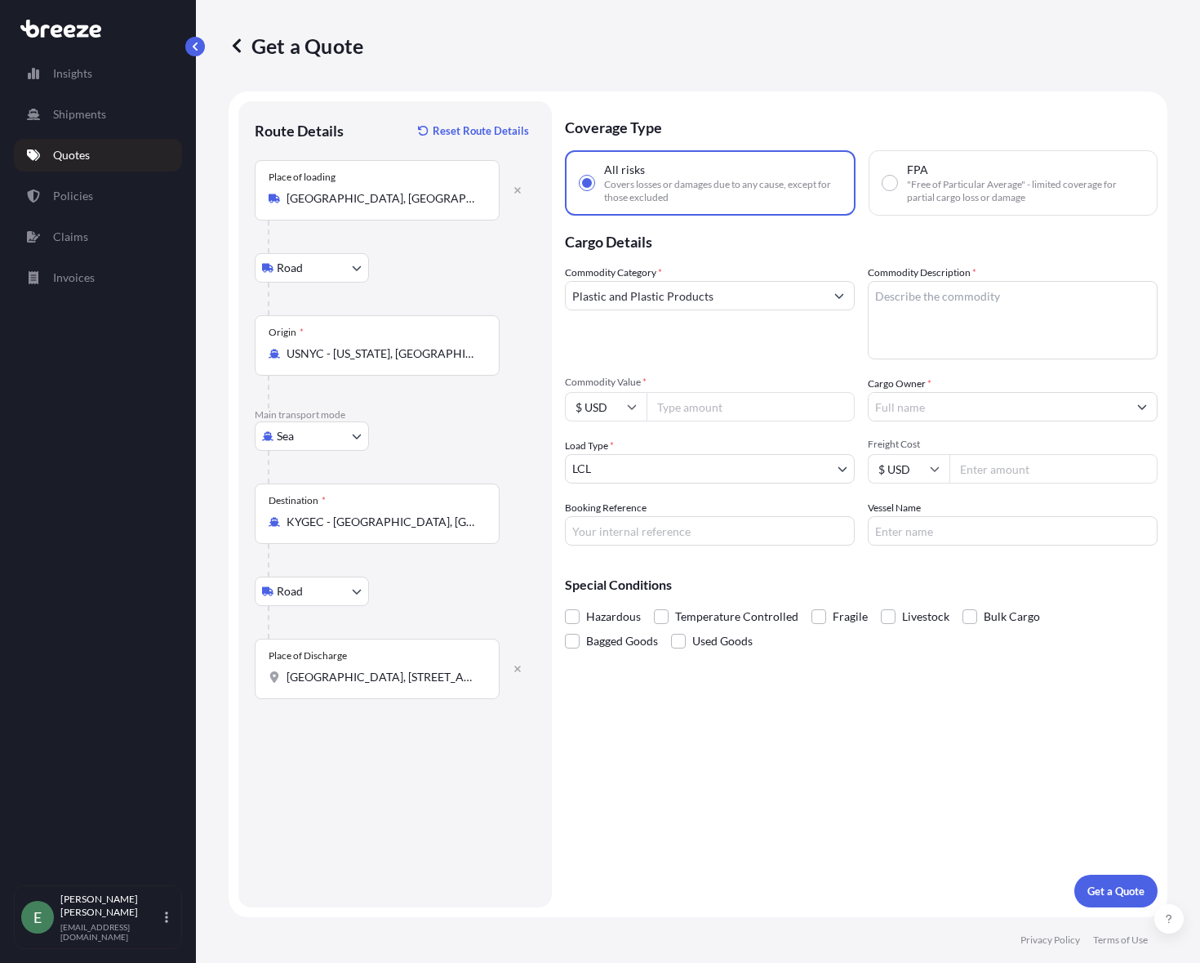
type input "Aircraft/Helicopters: New/Used, Aircraft Engines"
paste textarea "Plastic & Wood Composite walkway"
type textarea "Plastic & Wood Composite walkway"
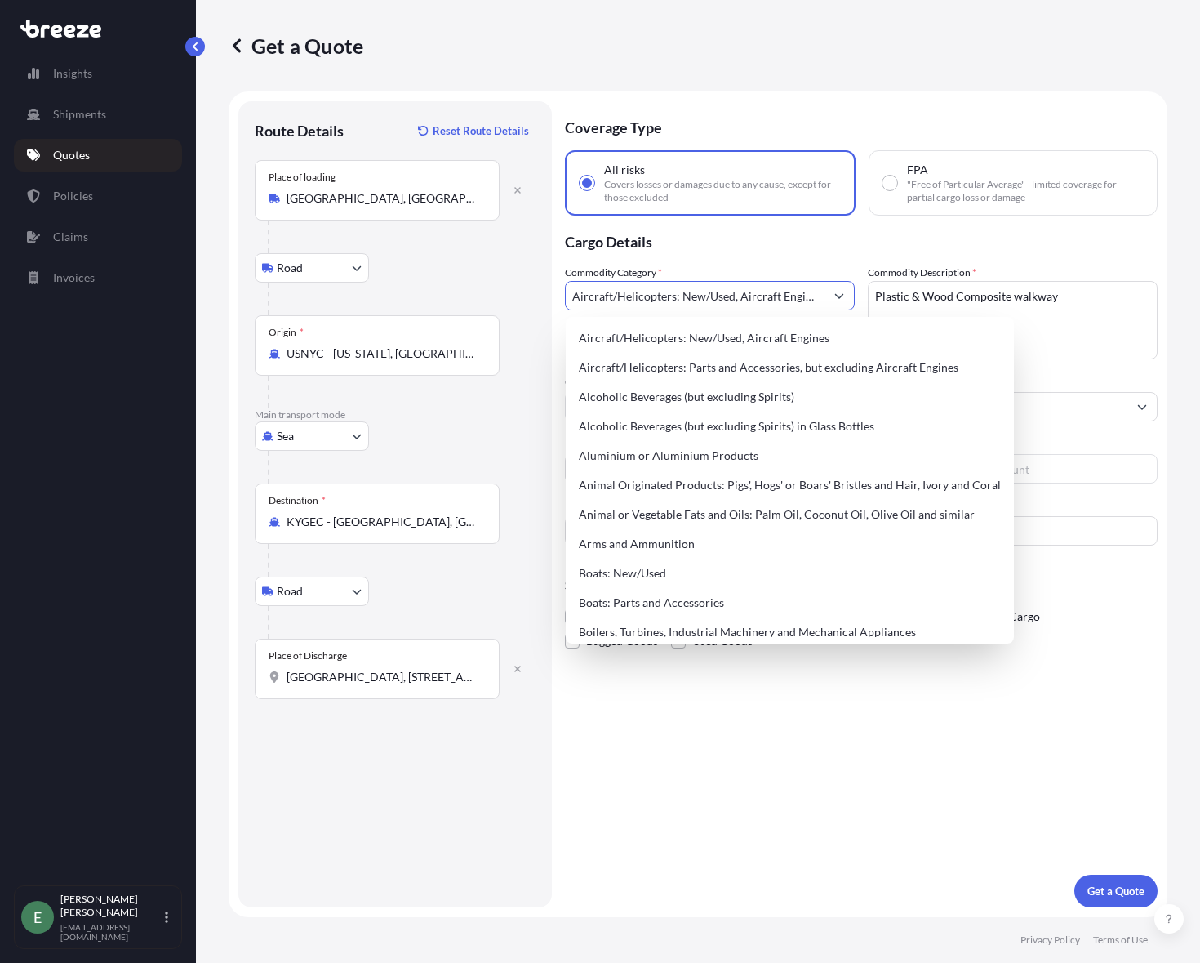
click at [831, 293] on button "Show suggestions" at bounding box center [839, 295] width 29 height 29
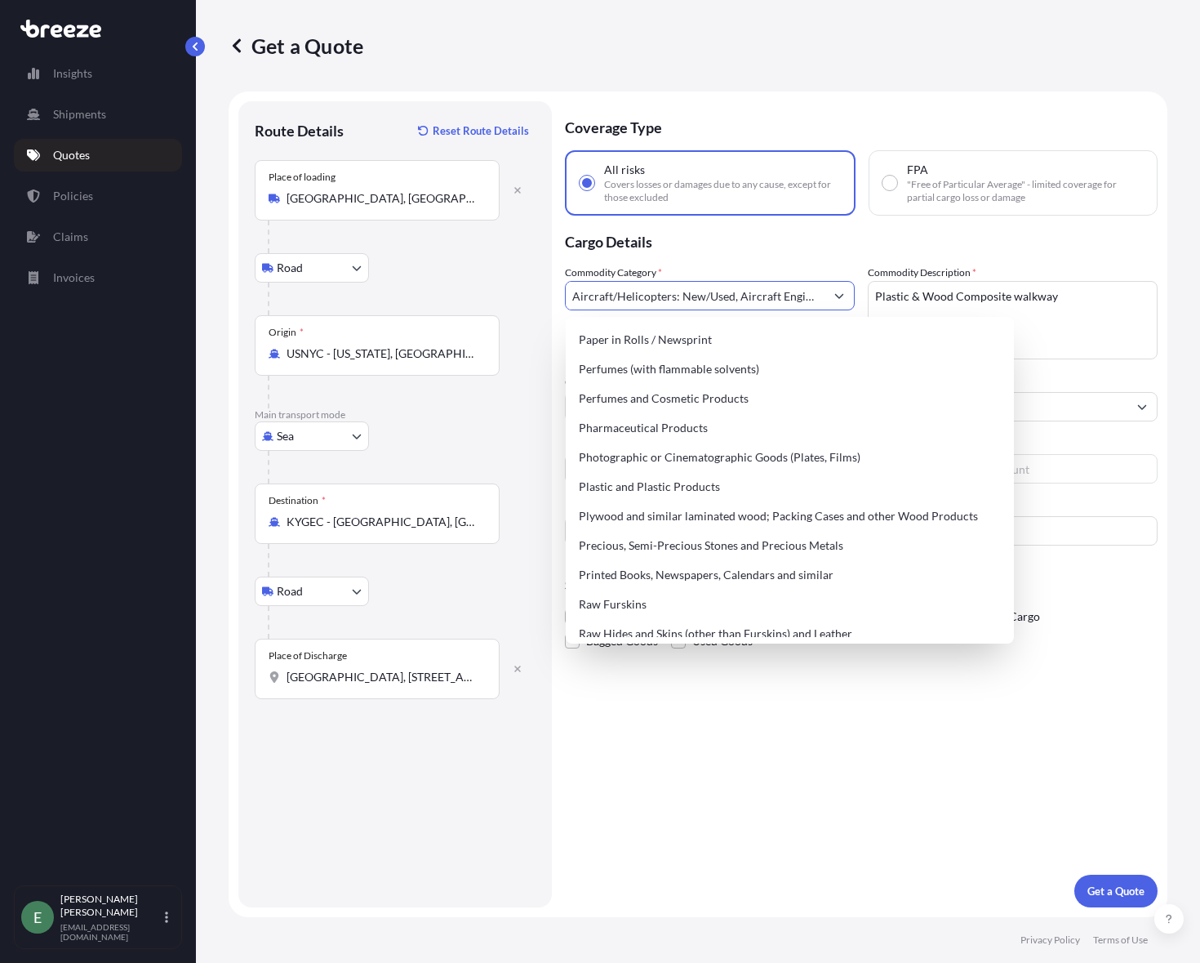
scroll to position [2940, 0]
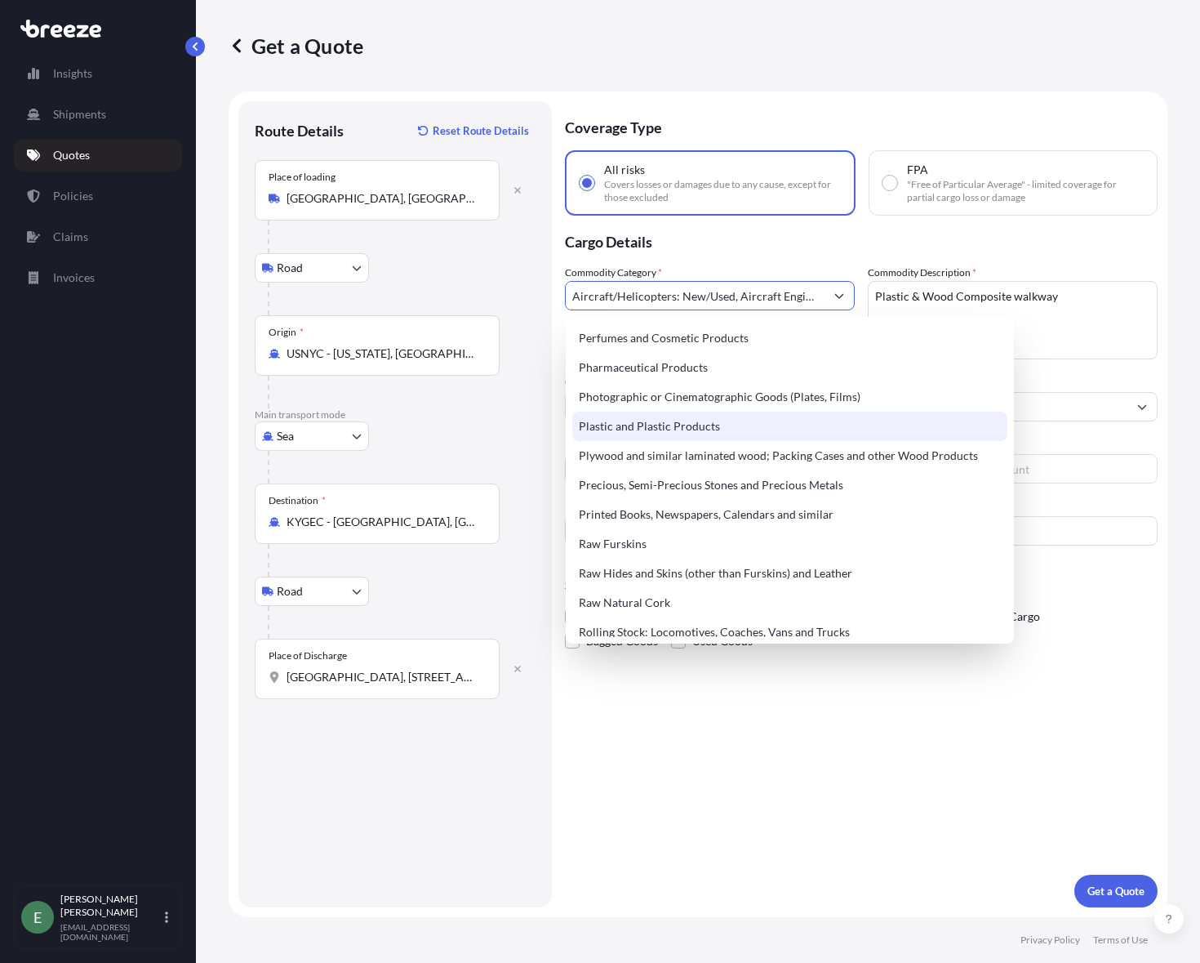
click at [665, 429] on div "Plastic and Plastic Products" at bounding box center [789, 426] width 435 height 29
type input "Plastic and Plastic Products"
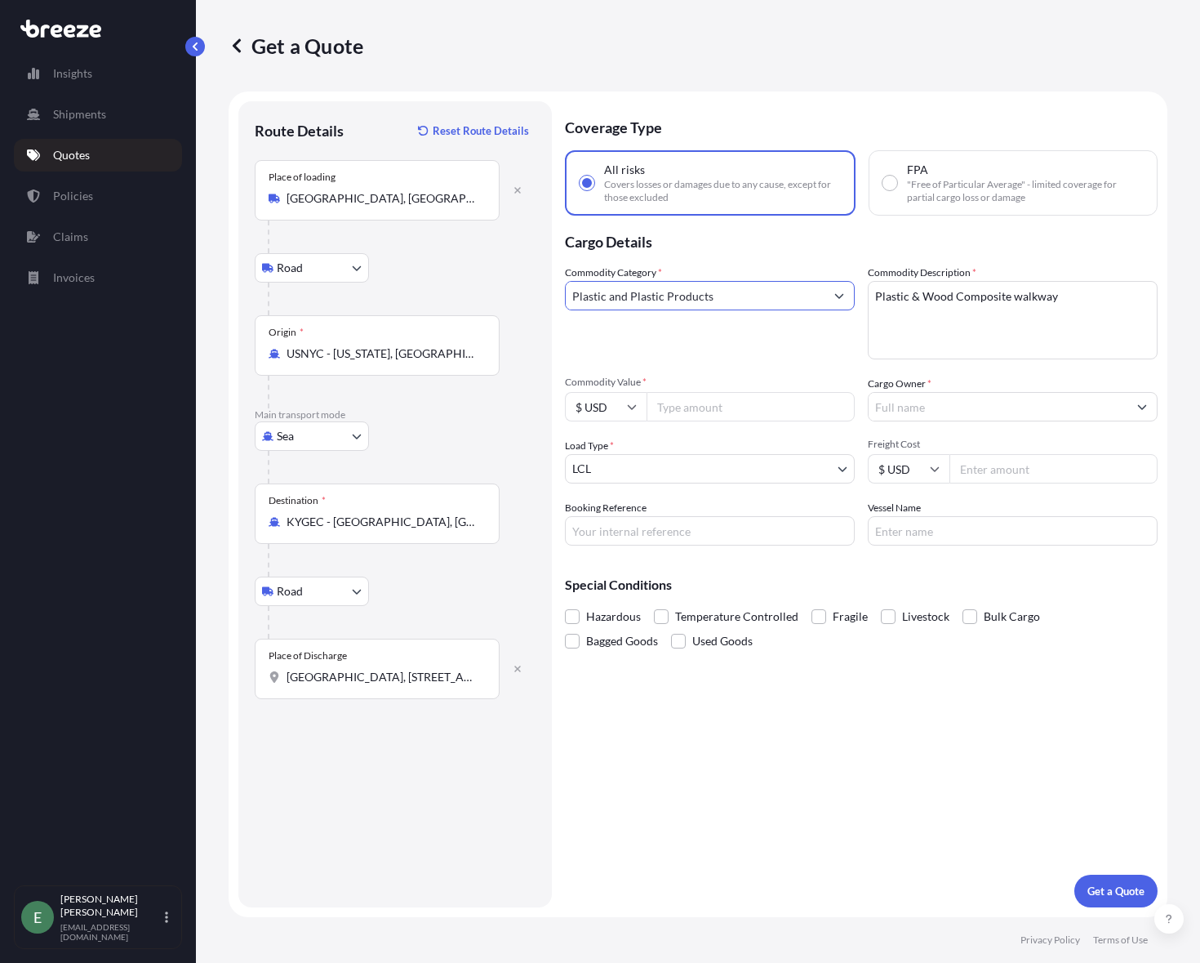
click at [833, 298] on button "Show suggestions" at bounding box center [839, 295] width 29 height 29
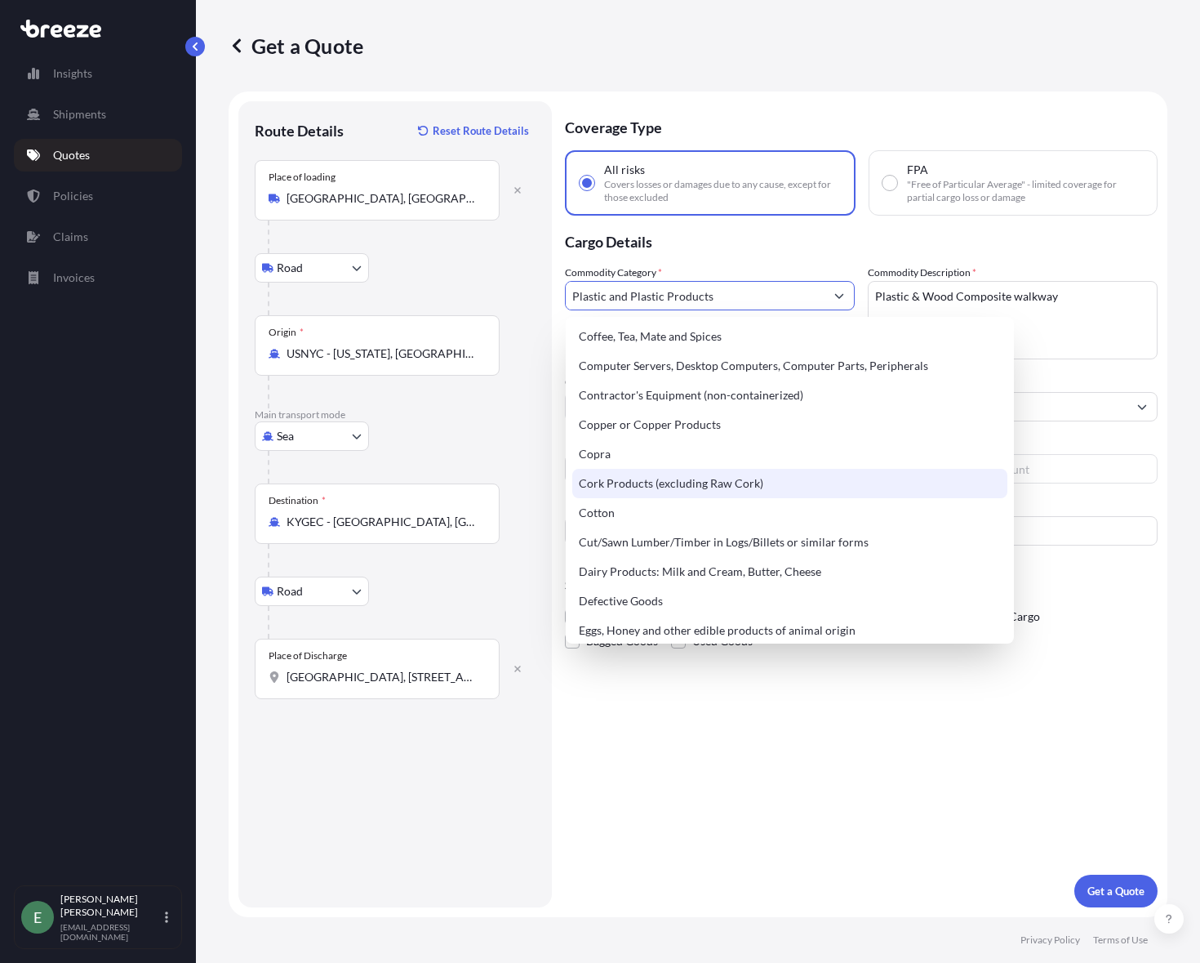
scroll to position [735, 0]
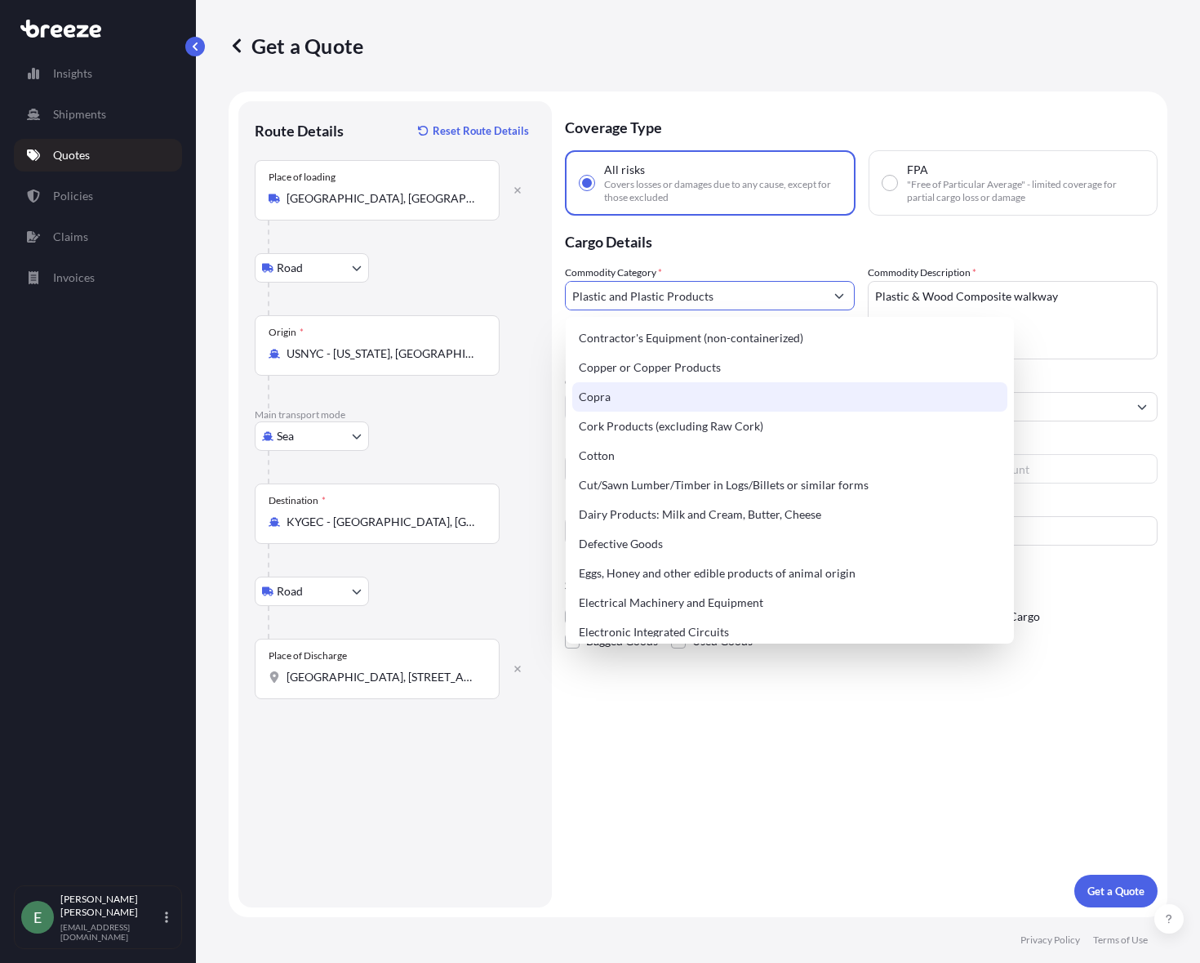
click at [542, 366] on div "Route Details Reset Route Details Place of loading [GEOGRAPHIC_DATA] Rail Origi…" at bounding box center [395, 504] width 314 height 806
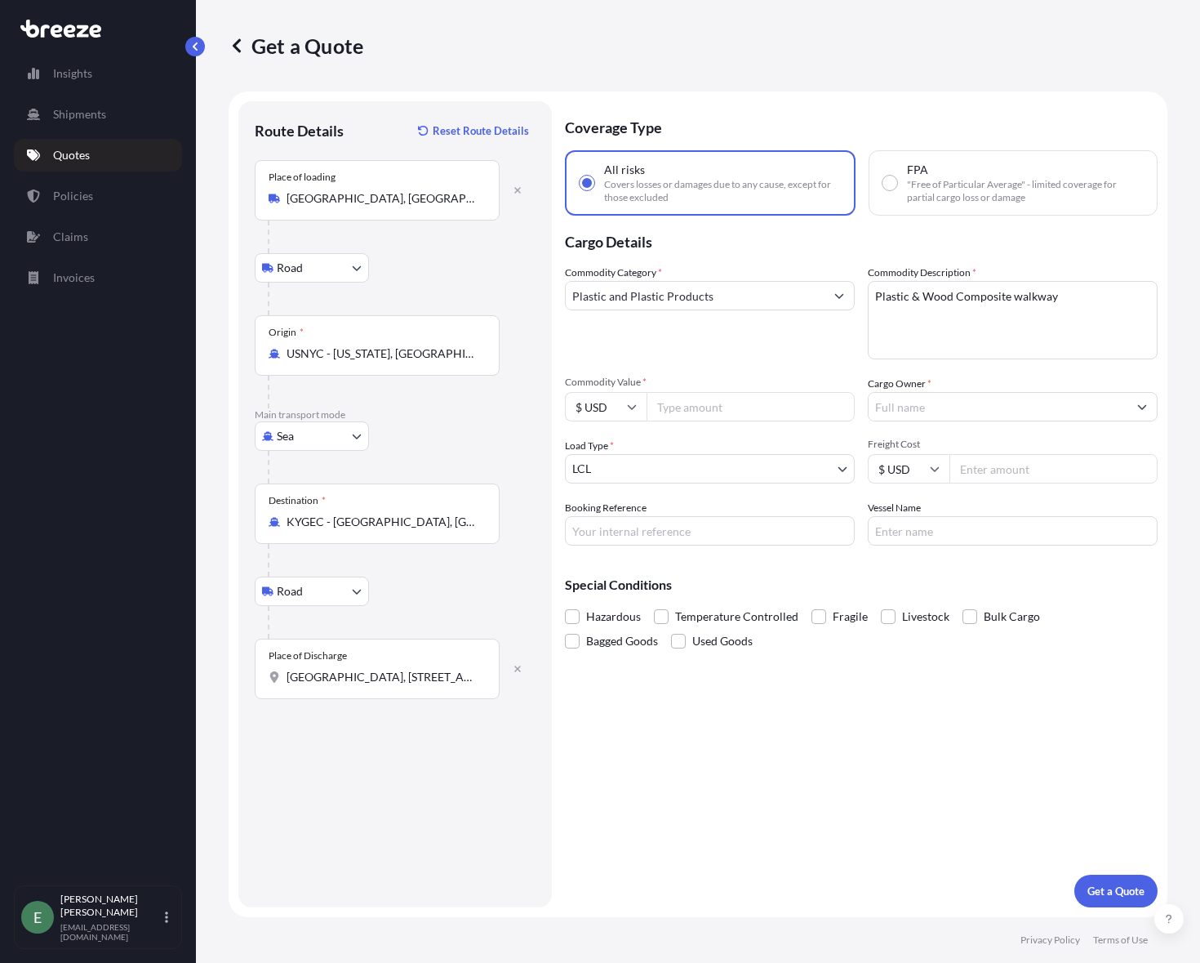
click at [740, 417] on input "Commodity Value *" at bounding box center [751, 406] width 208 height 29
type input "88560"
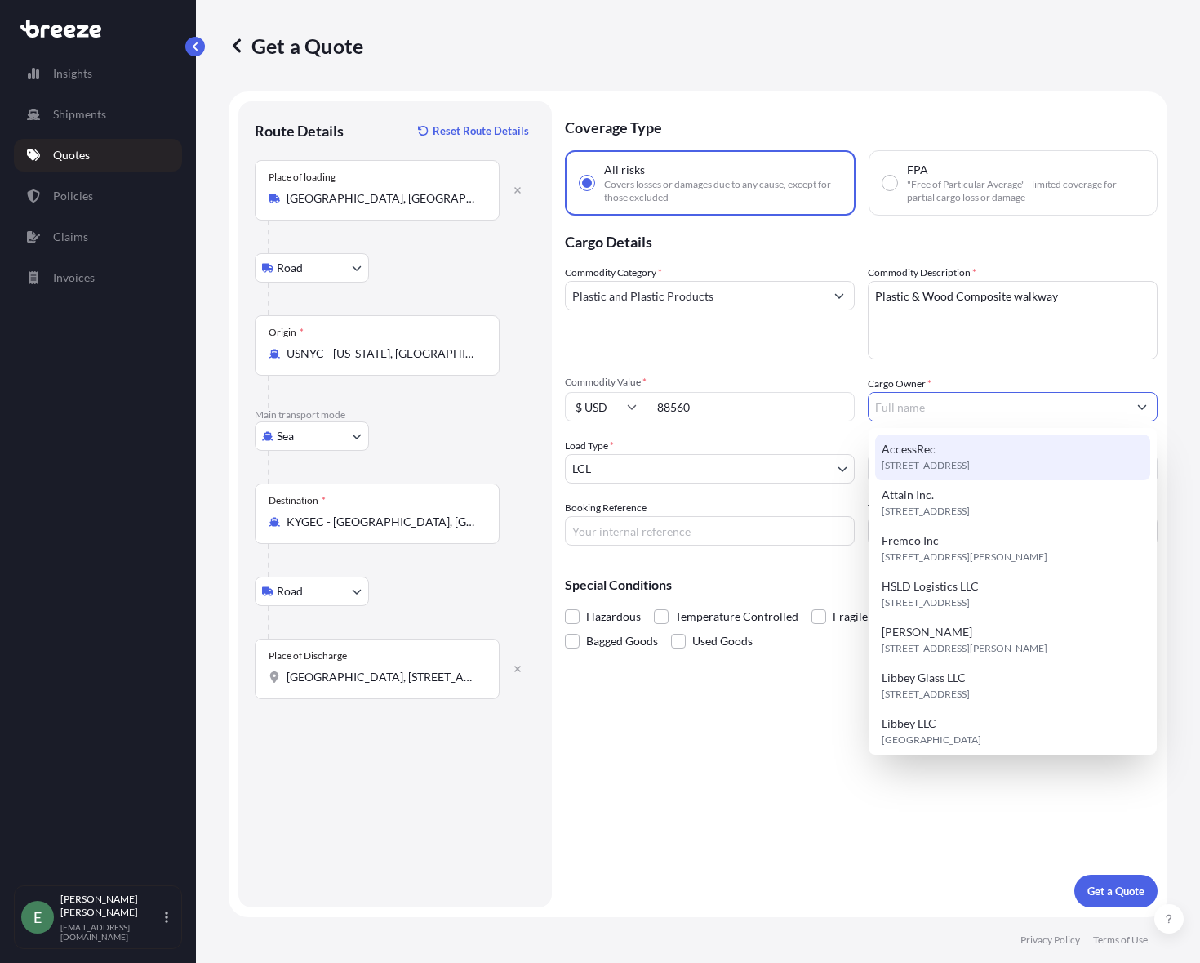
click at [910, 465] on span "[STREET_ADDRESS]" at bounding box center [926, 465] width 88 height 16
type input "AccessRec"
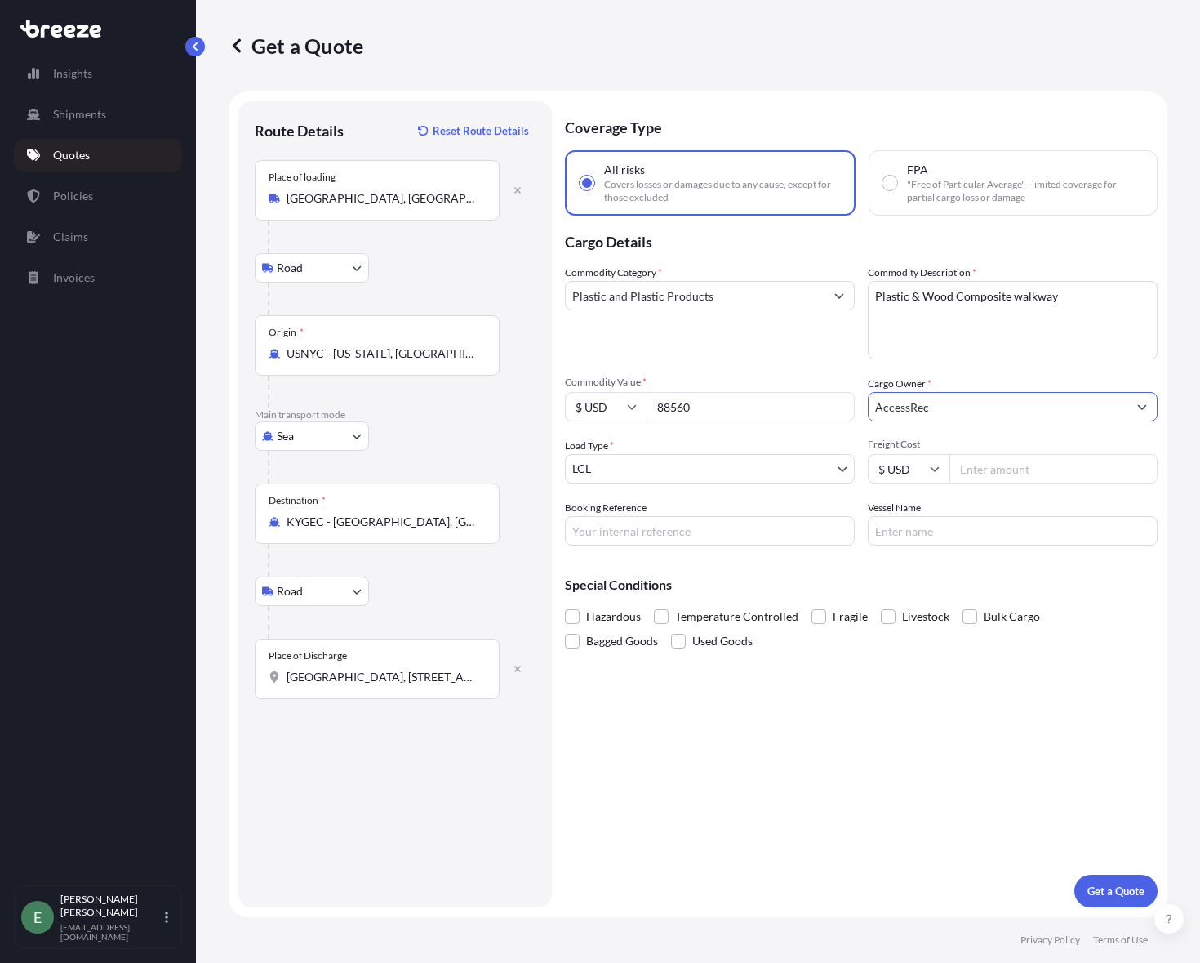
click at [1014, 472] on input "Freight Cost" at bounding box center [1054, 468] width 208 height 29
type input "450"
click at [633, 529] on input "Booking Reference" at bounding box center [710, 530] width 290 height 29
type input "Q2201"
click at [919, 534] on input "Vessel Name" at bounding box center [1013, 530] width 290 height 29
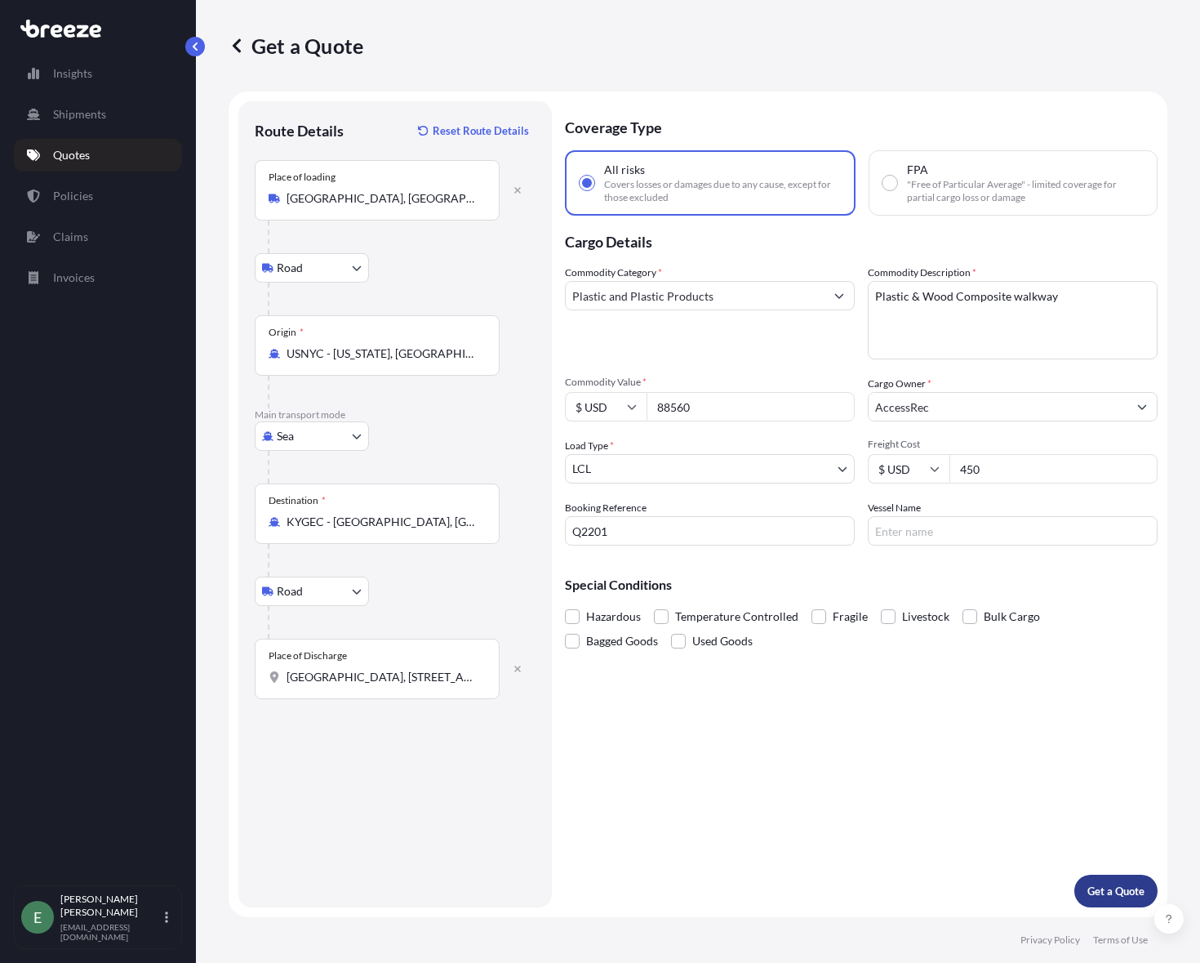
click at [1112, 886] on p "Get a Quote" at bounding box center [1116, 891] width 57 height 16
click at [377, 690] on div "Place of Discharge [GEOGRAPHIC_DATA], [STREET_ADDRESS]" at bounding box center [377, 669] width 245 height 60
click at [377, 685] on input "[GEOGRAPHIC_DATA], [STREET_ADDRESS]" at bounding box center [383, 677] width 193 height 16
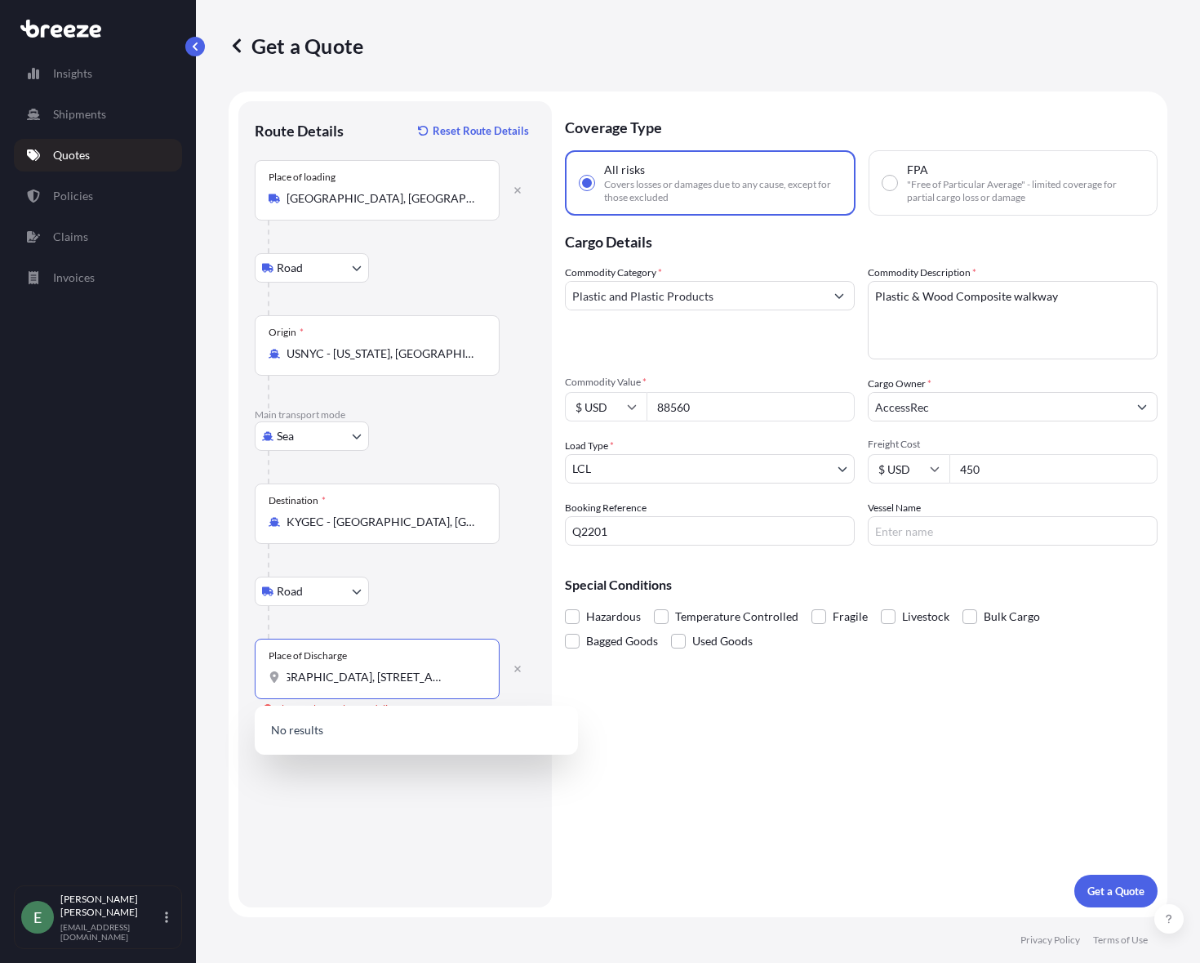
click at [412, 674] on input "[GEOGRAPHIC_DATA], [STREET_ADDRESS]" at bounding box center [383, 677] width 193 height 16
drag, startPoint x: 365, startPoint y: 680, endPoint x: 198, endPoint y: 665, distance: 167.2
click at [198, 665] on div "Get a Quote Route Details Reset Route Details Place of loading [GEOGRAPHIC_DATA…" at bounding box center [698, 458] width 1004 height 917
click at [447, 671] on input "[GEOGRAPHIC_DATA], [STREET_ADDRESS]" at bounding box center [383, 677] width 193 height 16
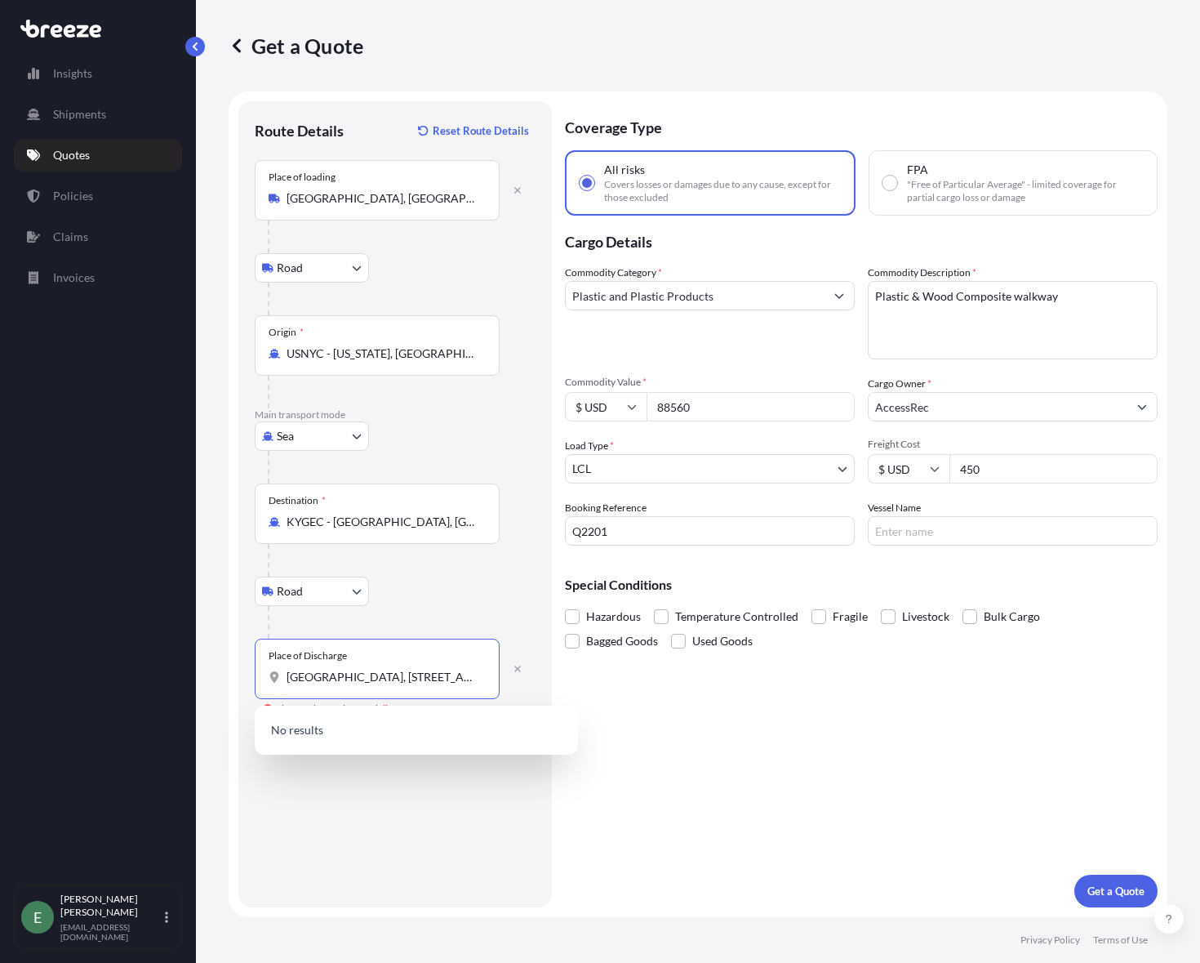
click at [456, 674] on input "[GEOGRAPHIC_DATA], [STREET_ADDRESS]" at bounding box center [383, 677] width 193 height 16
drag, startPoint x: 437, startPoint y: 677, endPoint x: 559, endPoint y: 677, distance: 121.7
click at [559, 677] on form "Route Details Reset Route Details Place of loading [GEOGRAPHIC_DATA] Road Road …" at bounding box center [698, 504] width 939 height 826
click at [462, 675] on input "[GEOGRAPHIC_DATA], [STREET_ADDRESS]" at bounding box center [383, 677] width 193 height 16
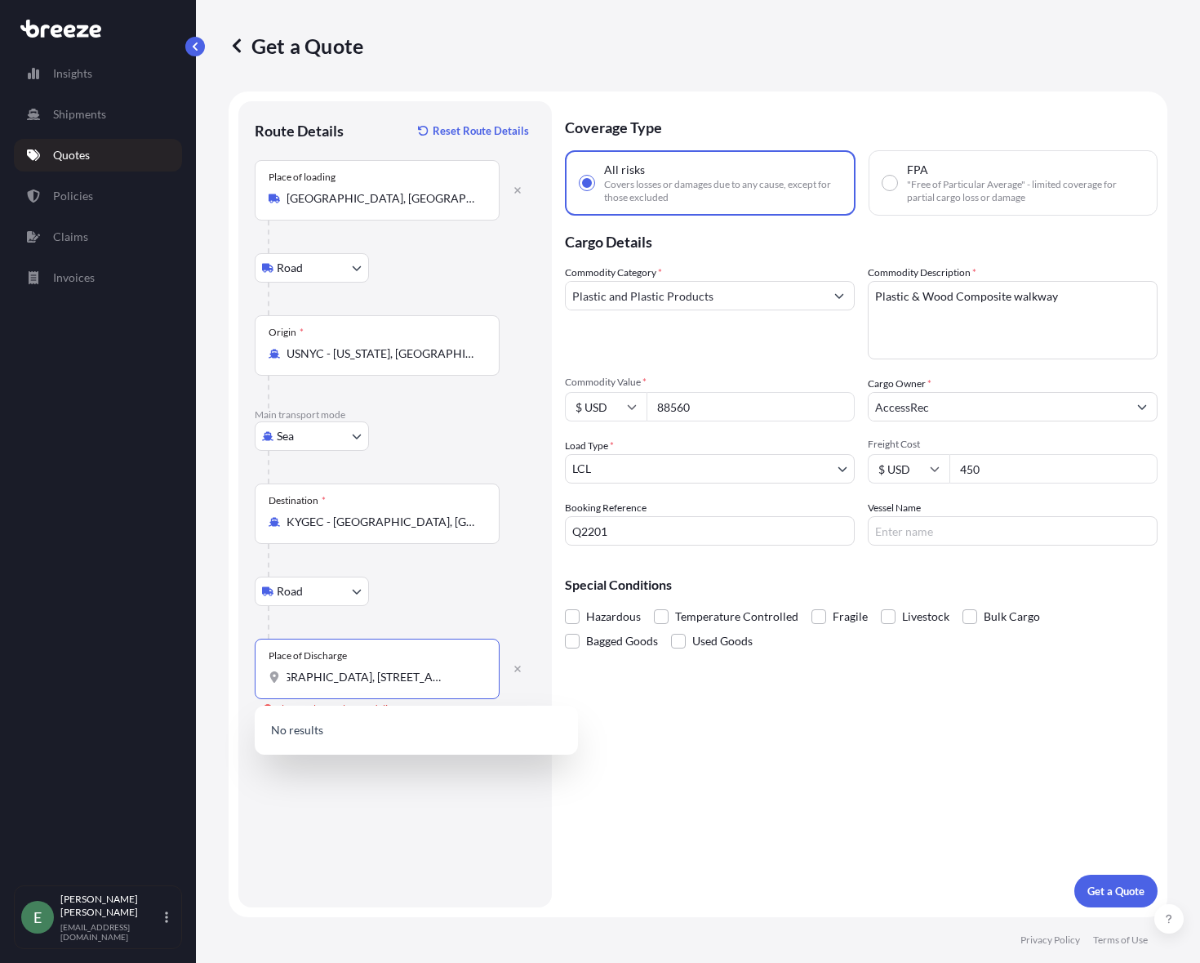
scroll to position [0, 0]
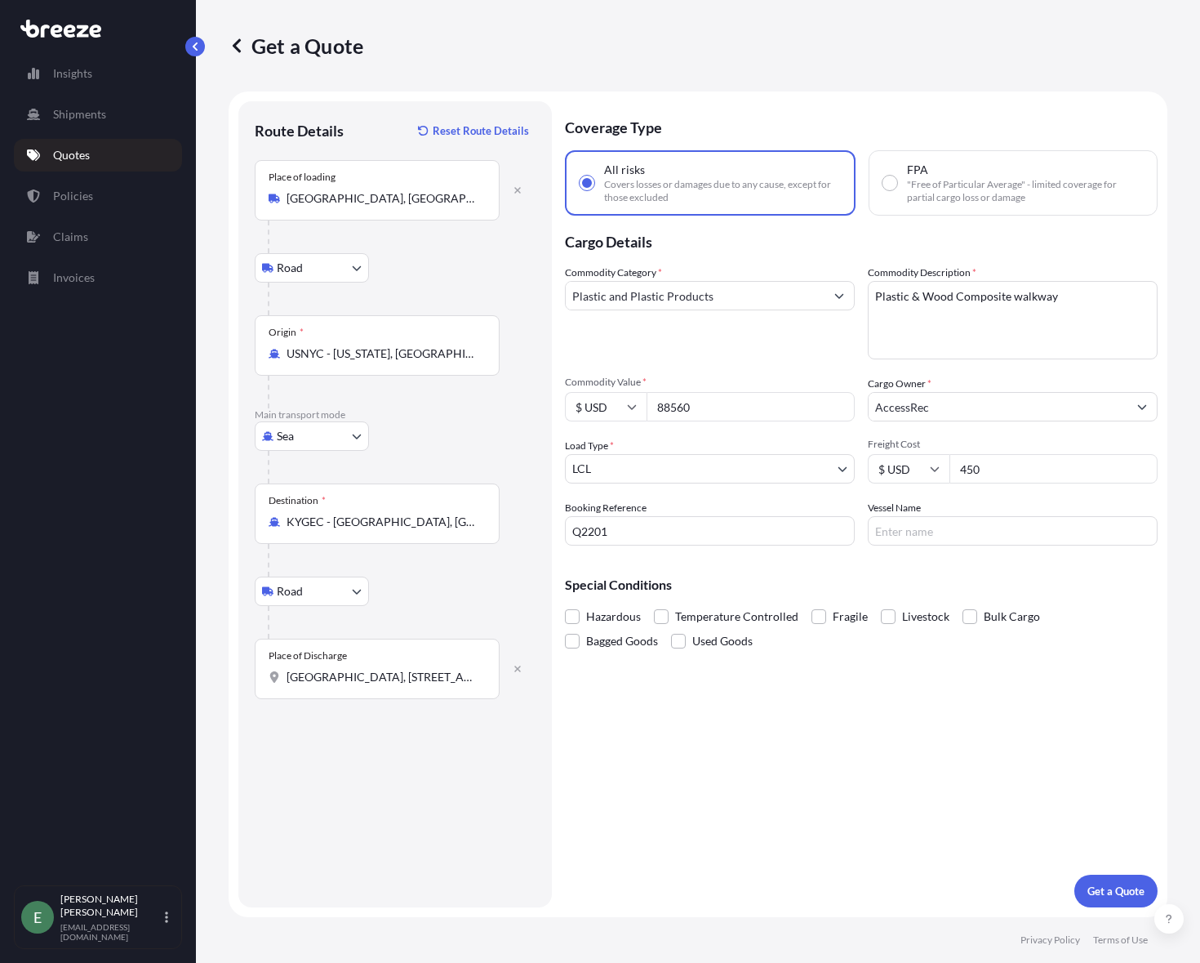
drag, startPoint x: 483, startPoint y: 677, endPoint x: 416, endPoint y: 674, distance: 67.0
click at [414, 674] on div "[GEOGRAPHIC_DATA], [STREET_ADDRESS]" at bounding box center [377, 677] width 217 height 16
click at [414, 674] on input "[GEOGRAPHIC_DATA], [STREET_ADDRESS]" at bounding box center [383, 677] width 193 height 16
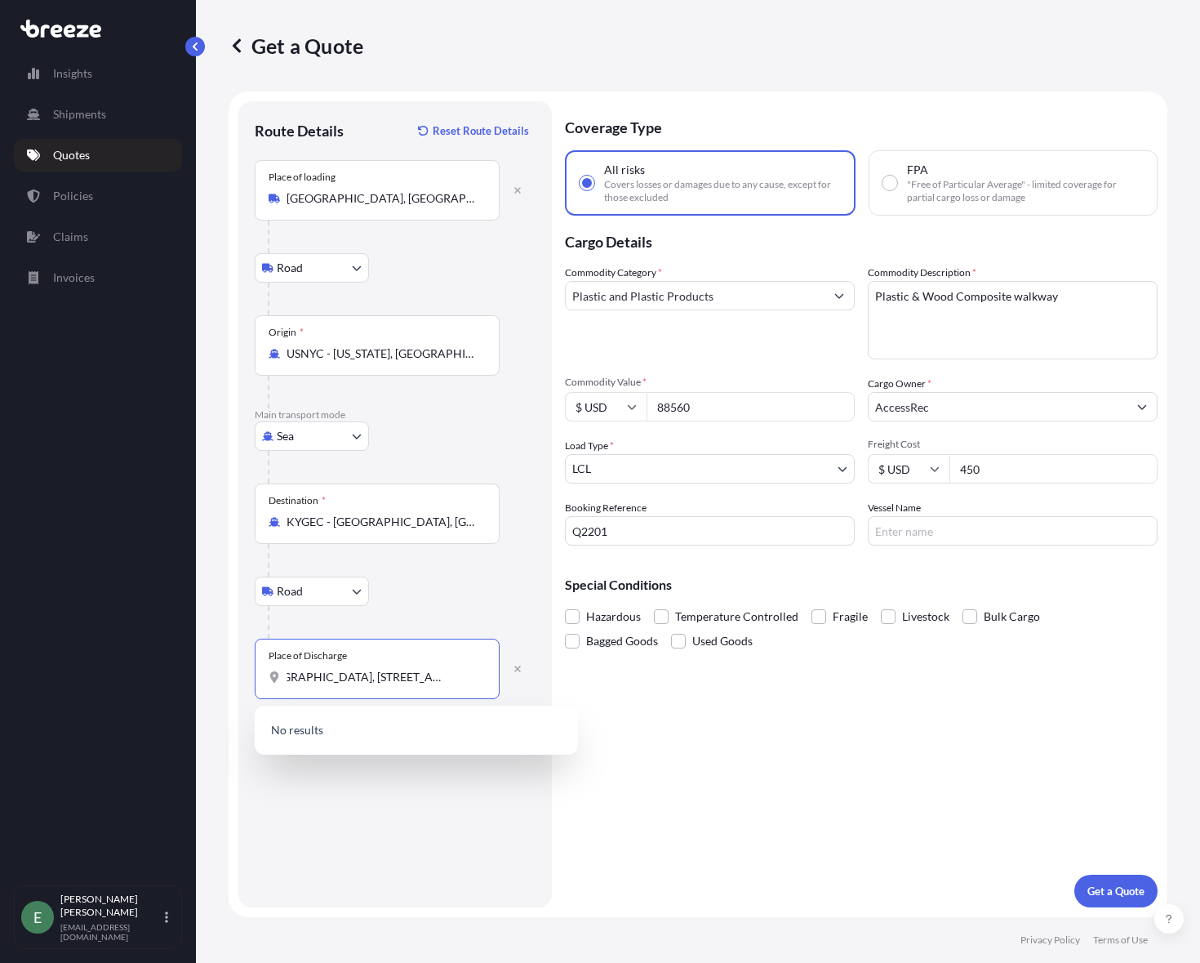
click at [416, 674] on input "[GEOGRAPHIC_DATA], [STREET_ADDRESS]" at bounding box center [383, 677] width 193 height 16
click at [411, 677] on input "[GEOGRAPHIC_DATA], [STREET_ADDRESS]" at bounding box center [383, 677] width 193 height 16
drag, startPoint x: 398, startPoint y: 679, endPoint x: 492, endPoint y: 679, distance: 93.9
click at [492, 679] on div "Place of Discharge [GEOGRAPHIC_DATA], [STREET_ADDRESS]" at bounding box center [377, 669] width 245 height 60
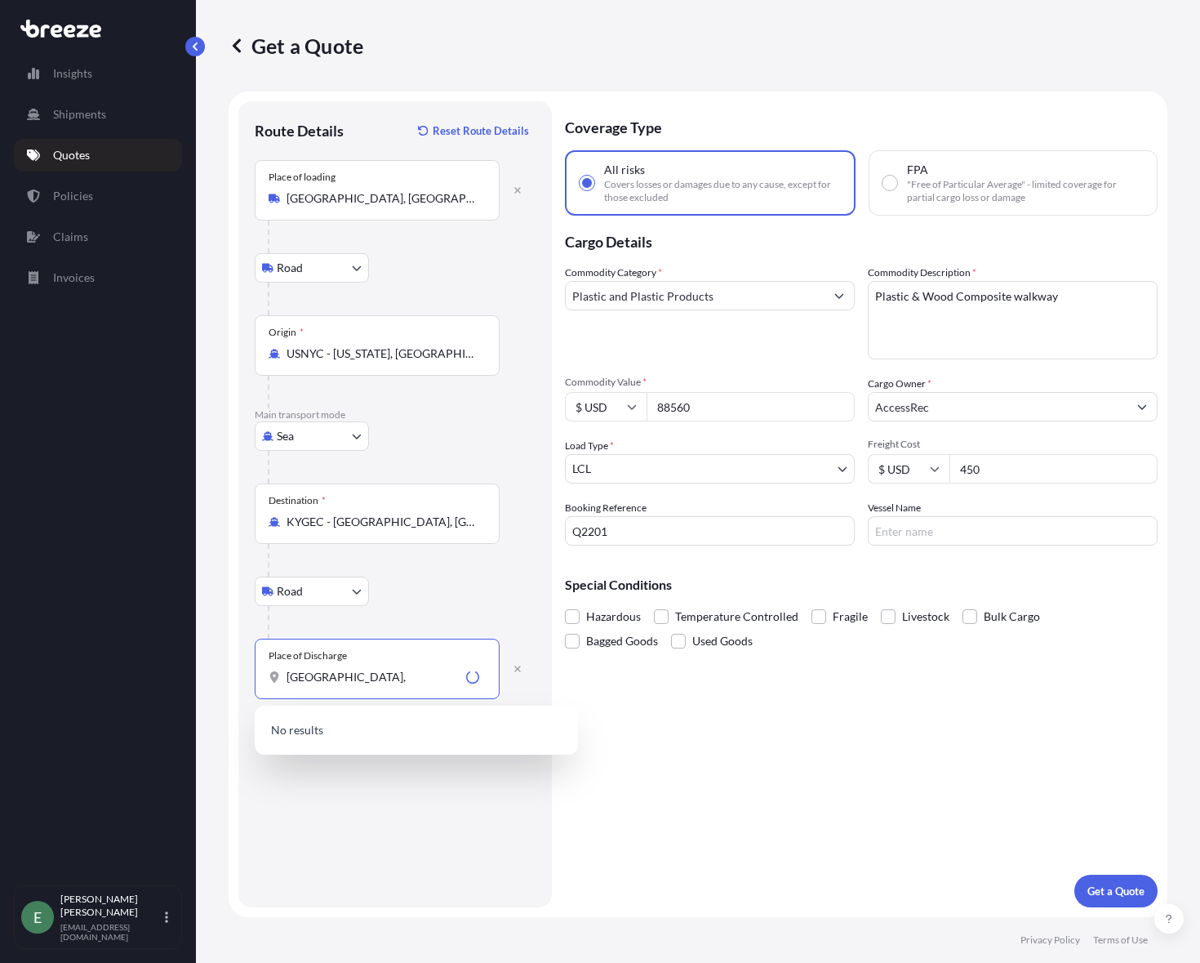
click at [804, 859] on div "Coverage Type All risks Covers losses or damages due to any cause, except for t…" at bounding box center [861, 504] width 593 height 806
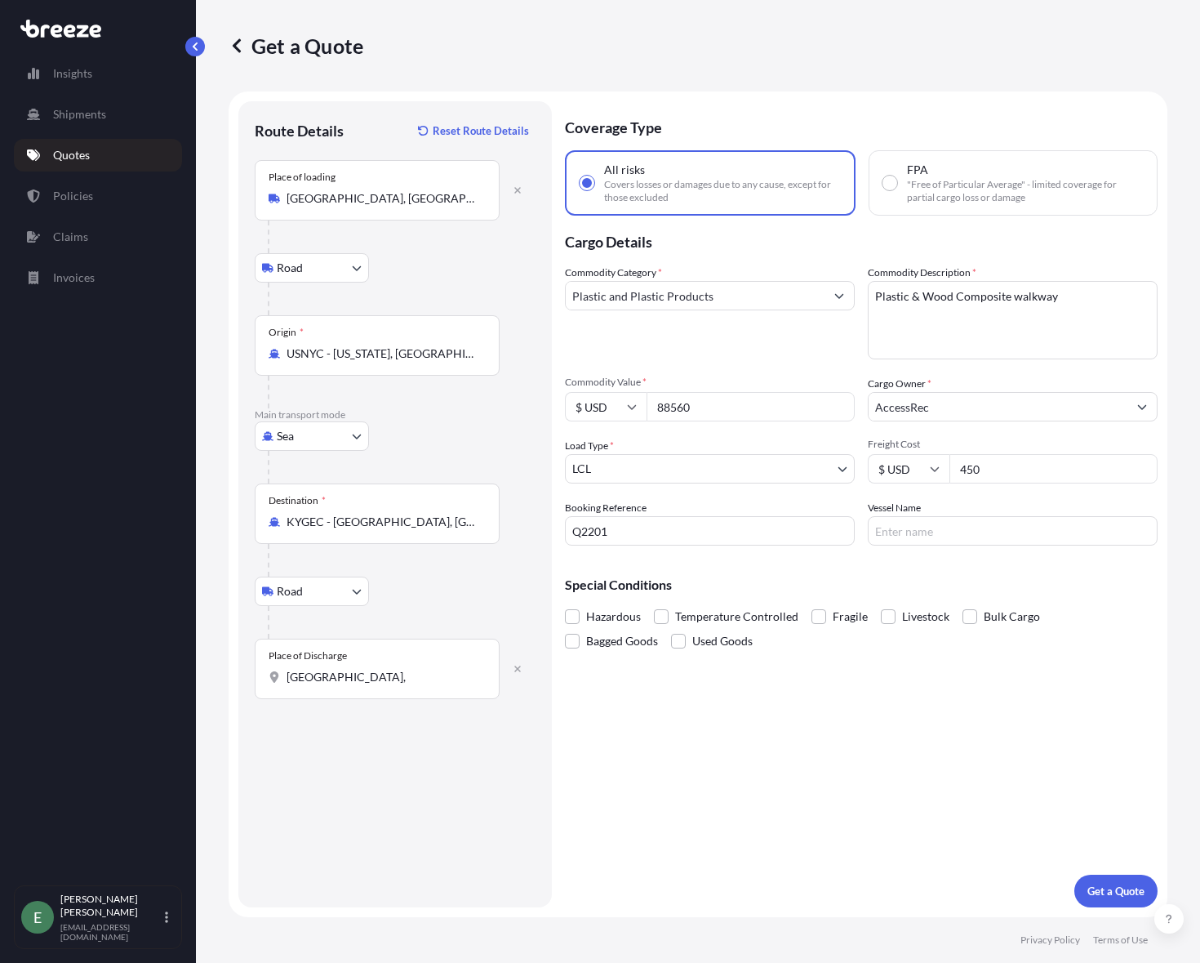
click at [385, 675] on input "[GEOGRAPHIC_DATA]," at bounding box center [383, 677] width 193 height 16
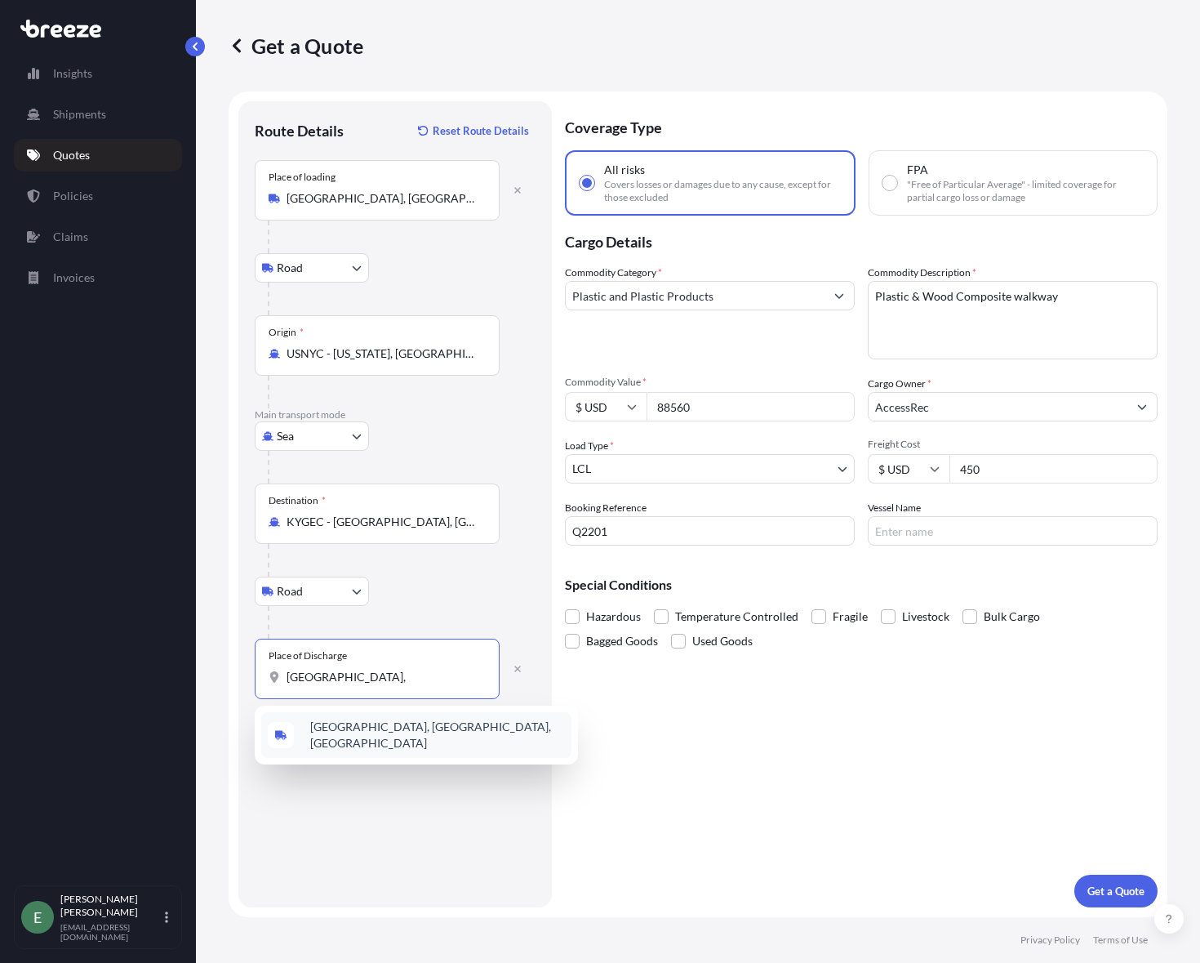
click at [440, 681] on input "[GEOGRAPHIC_DATA]," at bounding box center [383, 677] width 193 height 16
type input "K"
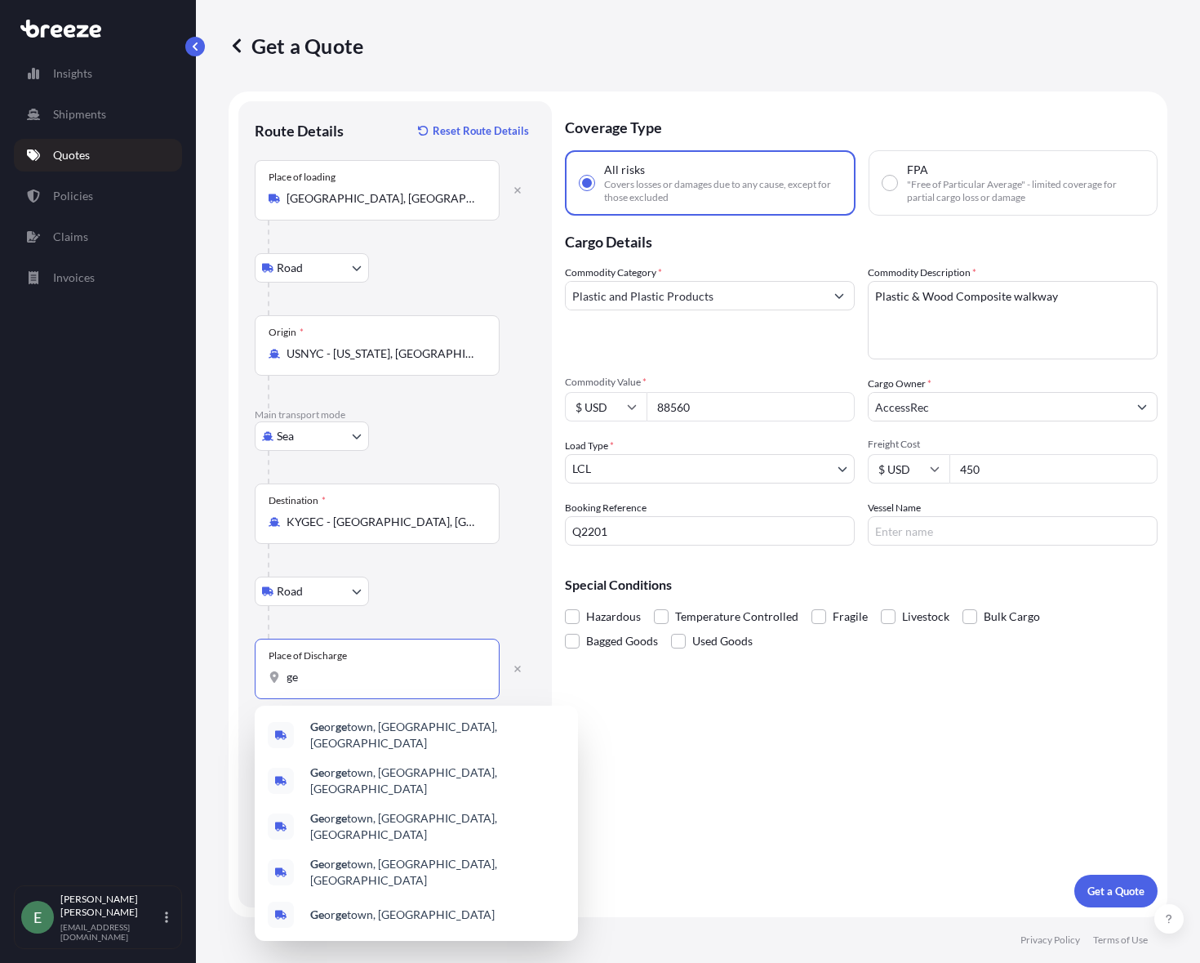
type input "g"
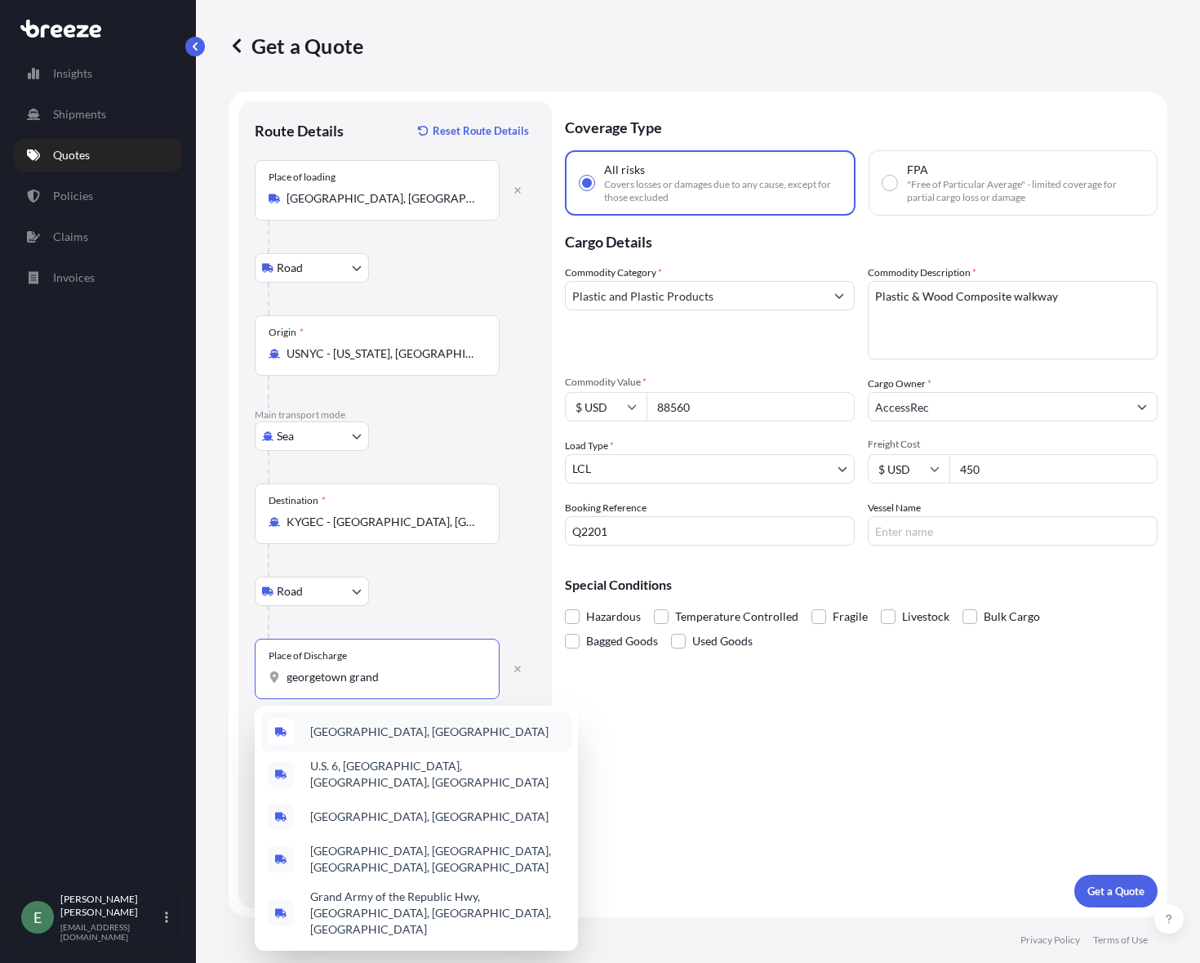
click at [438, 732] on span "[GEOGRAPHIC_DATA], [GEOGRAPHIC_DATA]" at bounding box center [429, 731] width 238 height 16
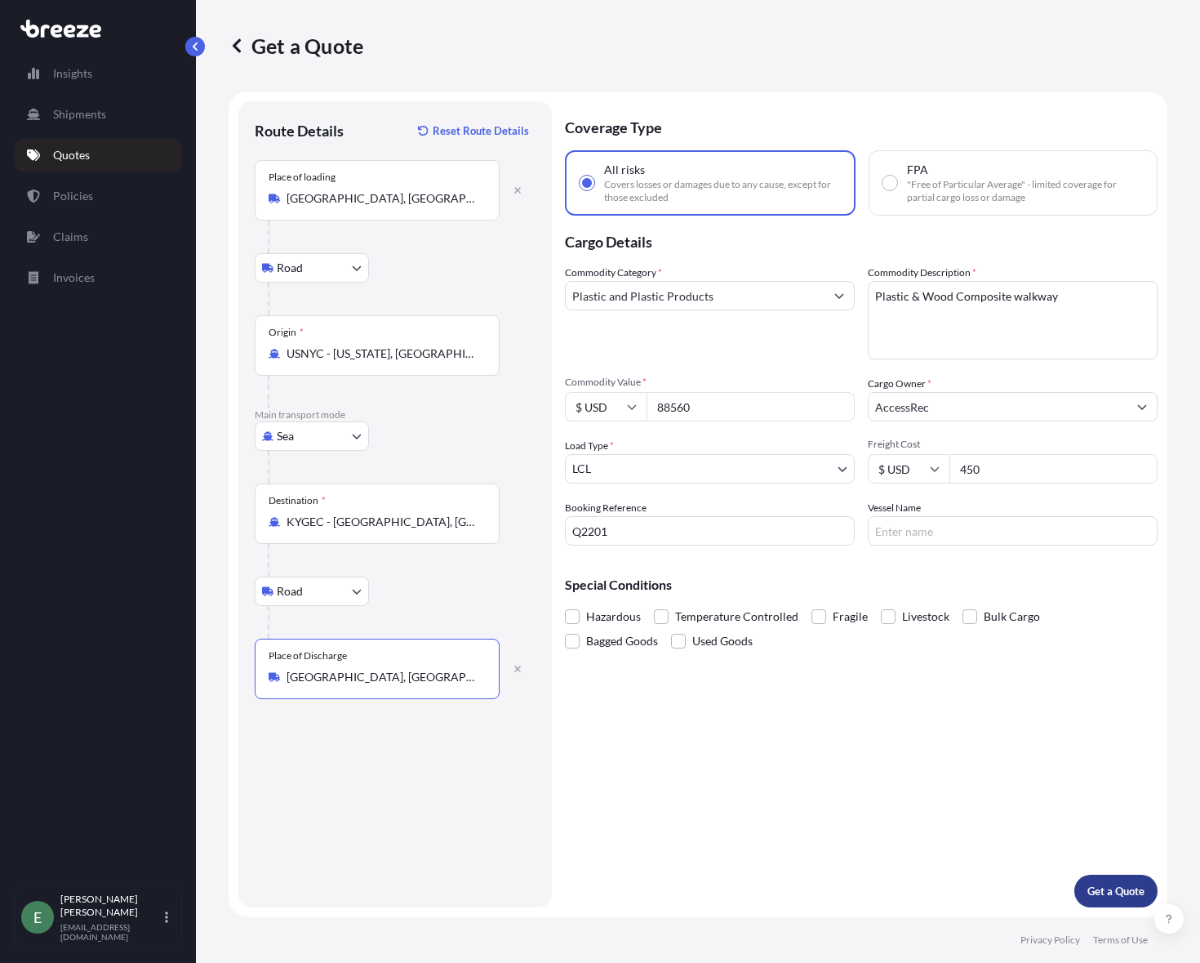
type input "[GEOGRAPHIC_DATA], [GEOGRAPHIC_DATA]"
click at [1114, 884] on p "Get a Quote" at bounding box center [1116, 891] width 57 height 16
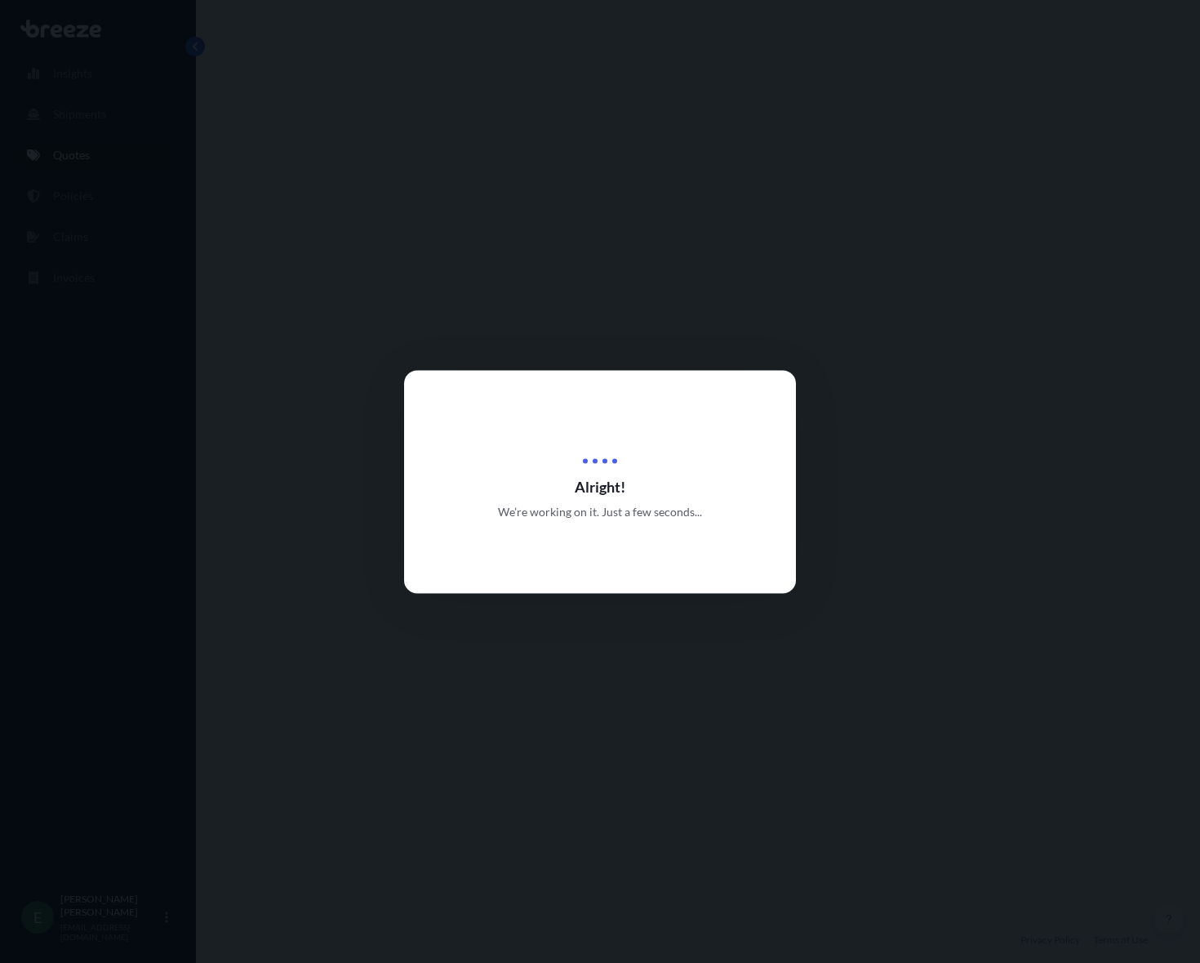
select select "Road"
select select "Sea"
select select "Road"
select select "1"
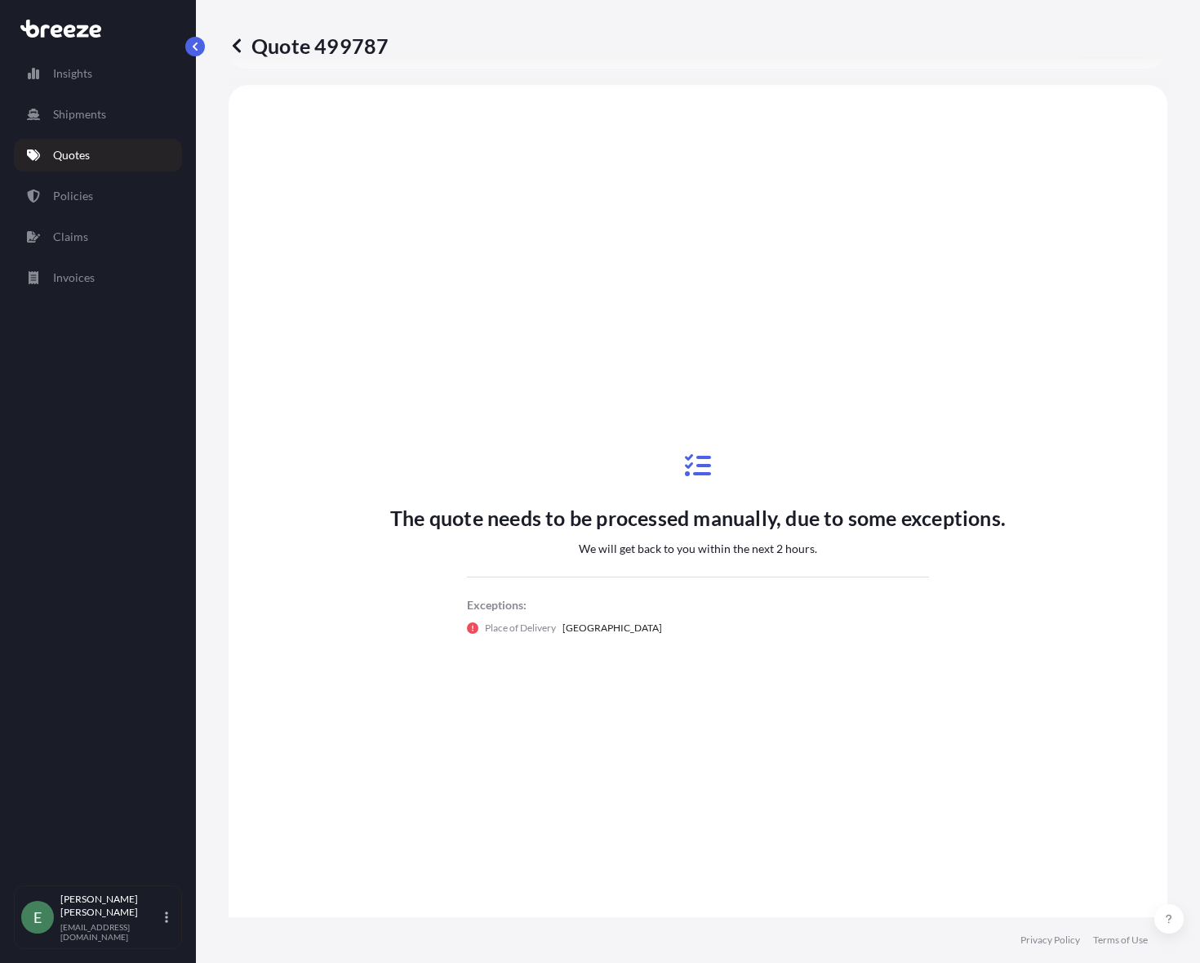
scroll to position [653, 0]
